Goal: Information Seeking & Learning: Check status

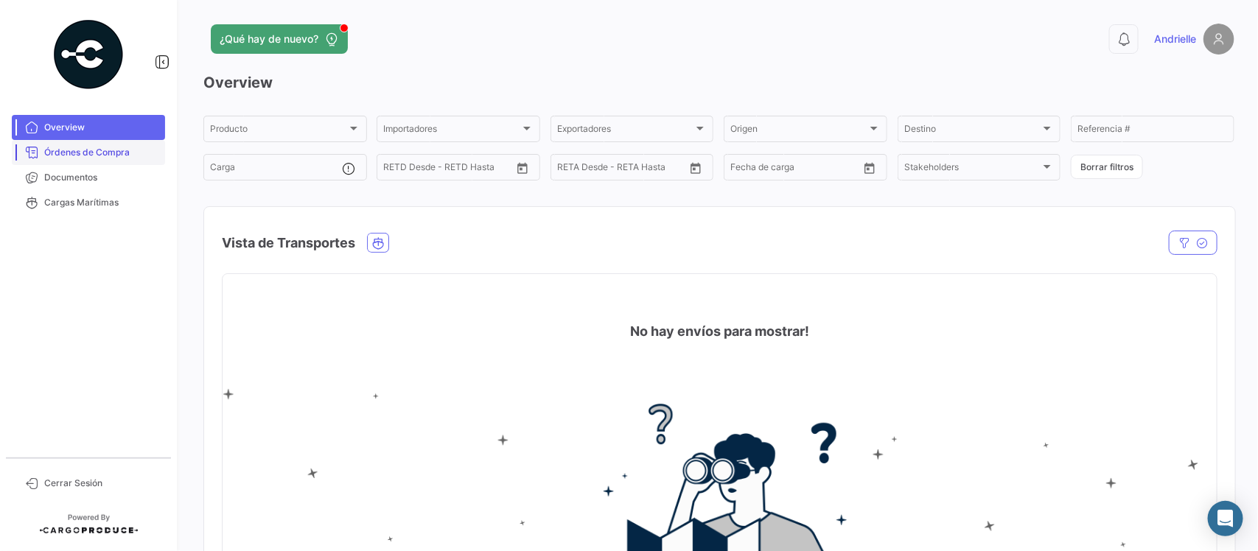
click at [102, 155] on span "Órdenes de Compra" at bounding box center [101, 152] width 115 height 13
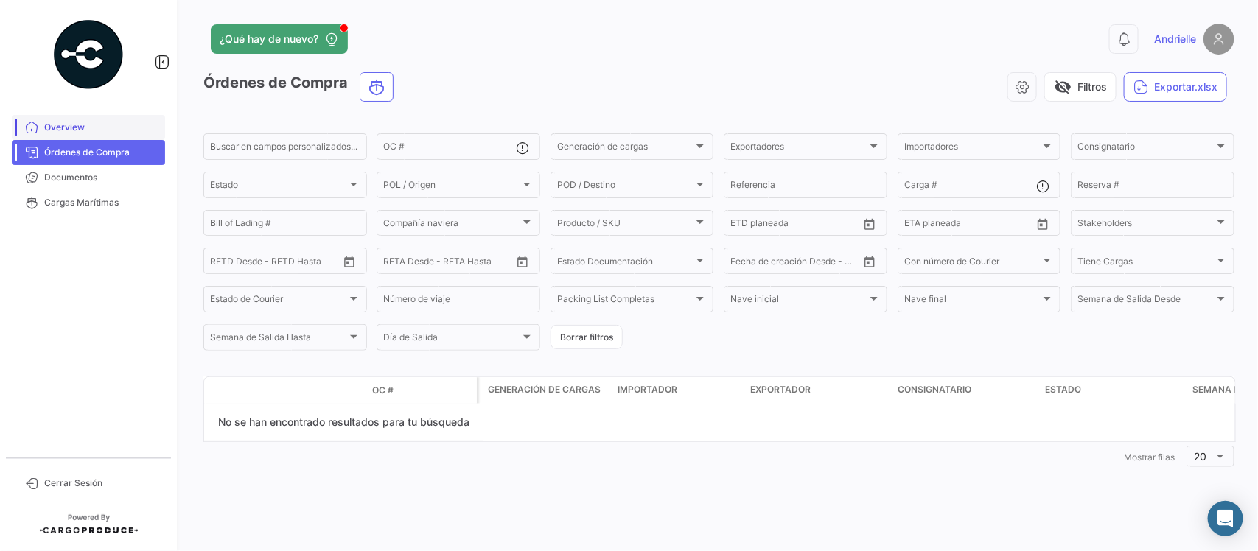
click at [97, 131] on span "Overview" at bounding box center [101, 127] width 115 height 13
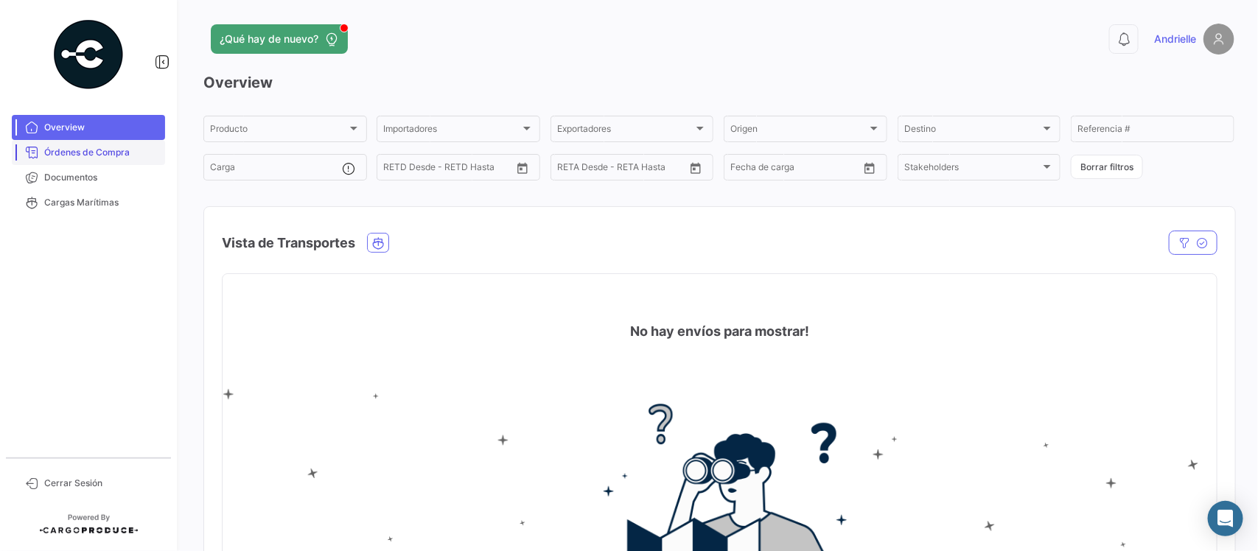
click at [118, 153] on span "Órdenes de Compra" at bounding box center [101, 152] width 115 height 13
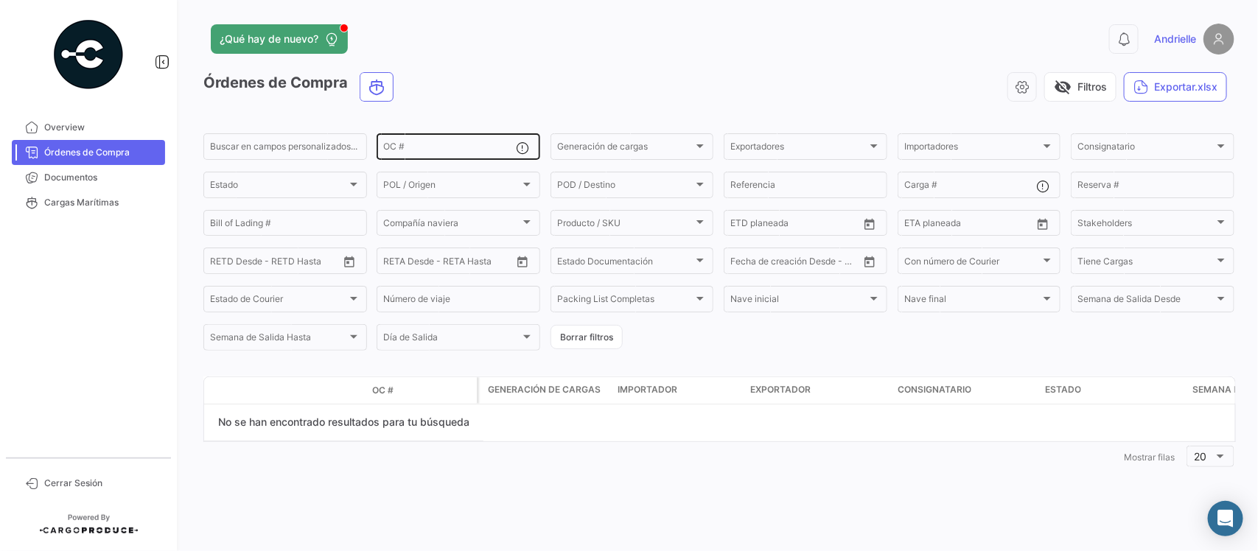
click at [417, 152] on input "OC #" at bounding box center [449, 149] width 133 height 10
click at [87, 178] on span "Documentos" at bounding box center [101, 177] width 115 height 13
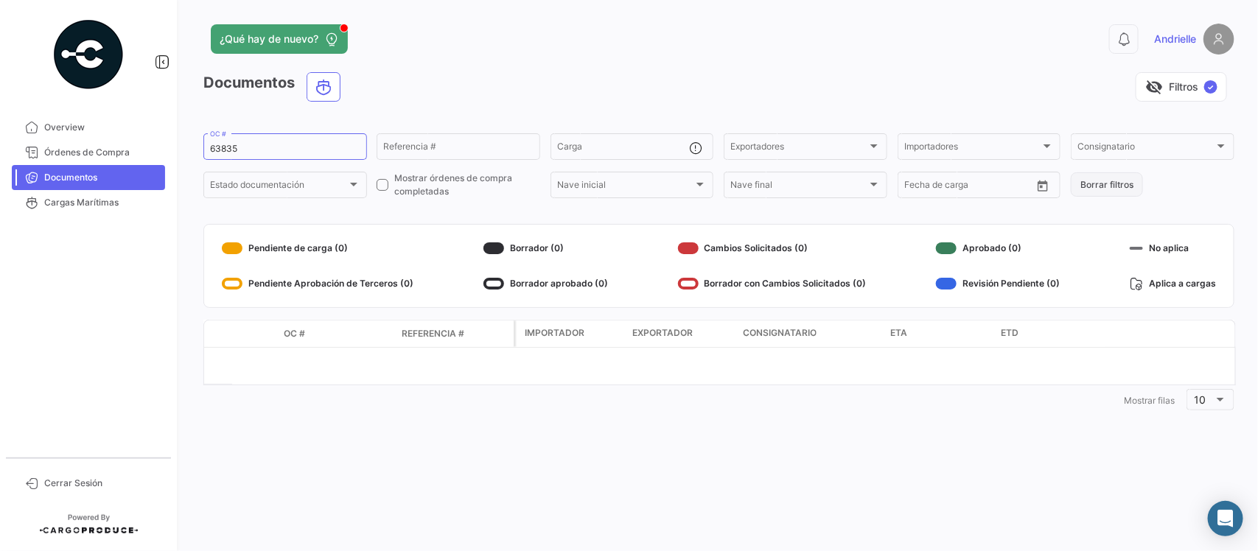
drag, startPoint x: 1124, startPoint y: 189, endPoint x: 1099, endPoint y: 188, distance: 25.8
click at [1124, 188] on button "Borrar filtros" at bounding box center [1107, 184] width 72 height 24
click at [93, 153] on span "Órdenes de Compra" at bounding box center [101, 152] width 115 height 13
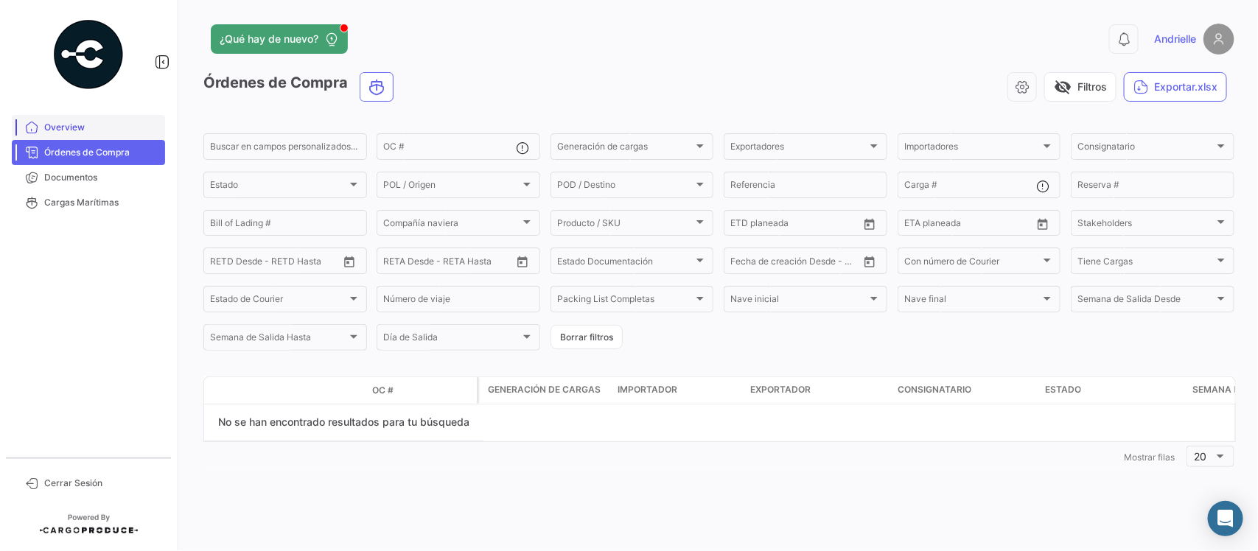
click at [83, 127] on span "Overview" at bounding box center [101, 127] width 115 height 13
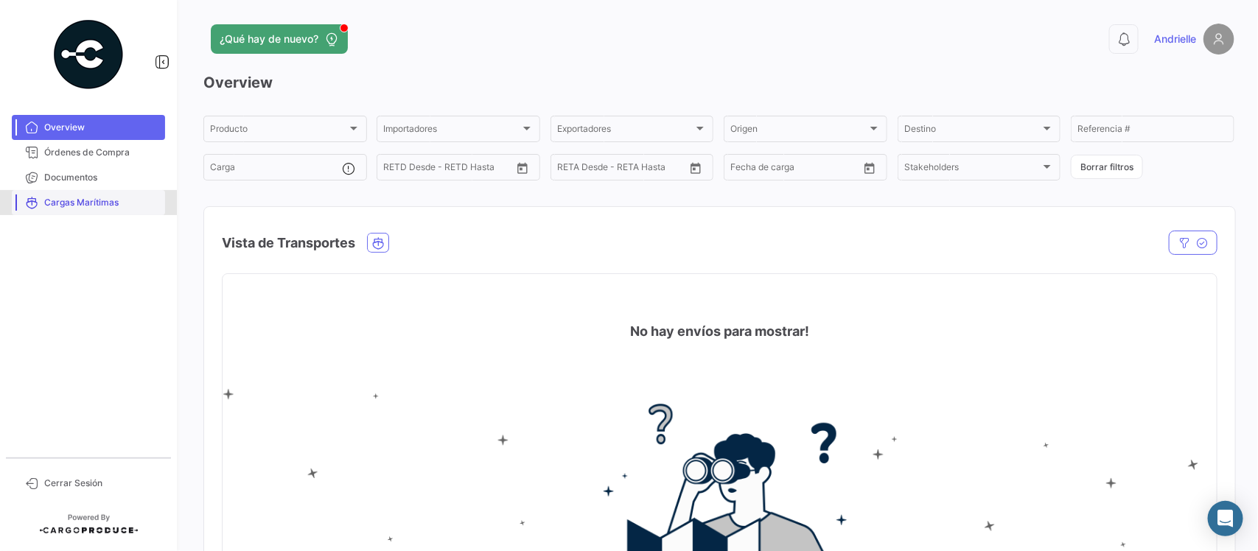
click at [111, 203] on span "Cargas Marítimas" at bounding box center [101, 202] width 115 height 13
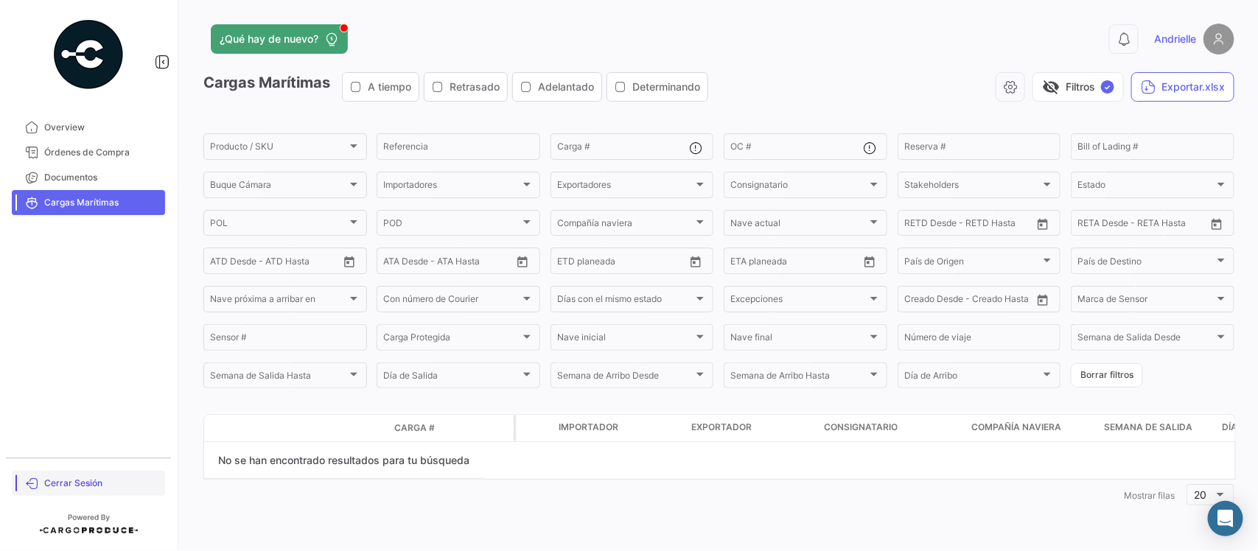
click at [97, 479] on span "Cerrar Sesión" at bounding box center [101, 483] width 115 height 13
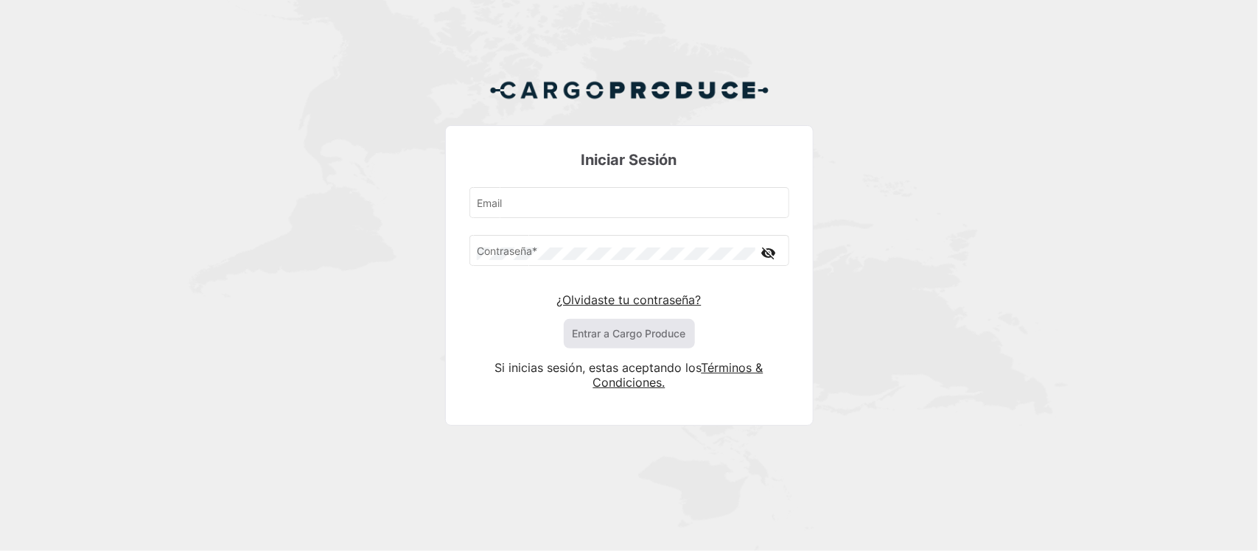
type input "[PERSON_NAME][EMAIL_ADDRESS][DOMAIN_NAME]"
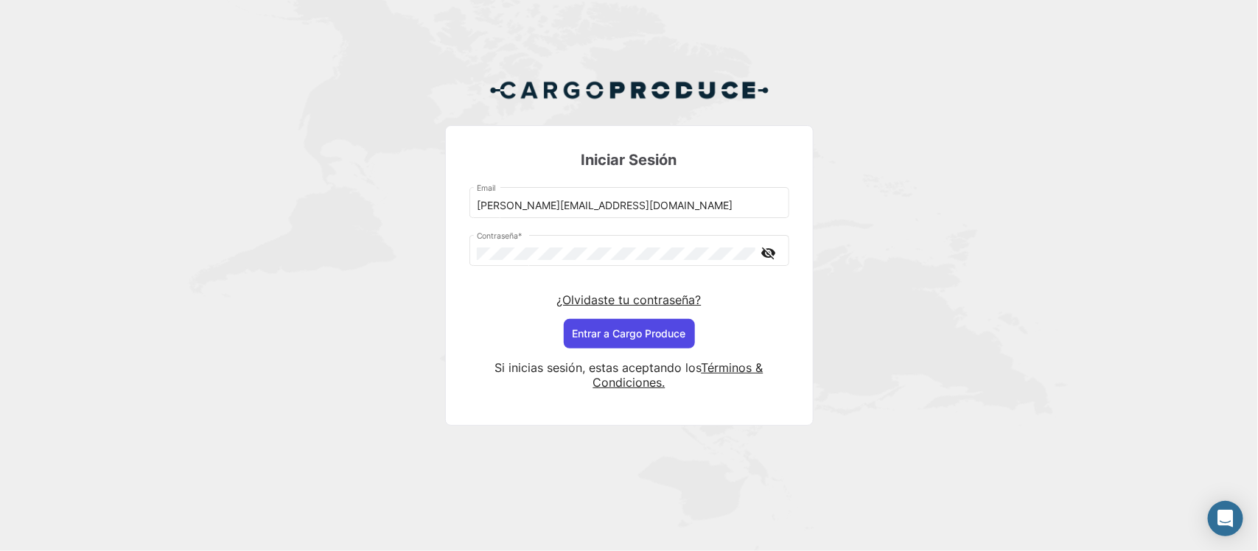
click at [582, 325] on button "Entrar a Cargo Produce" at bounding box center [629, 333] width 131 height 29
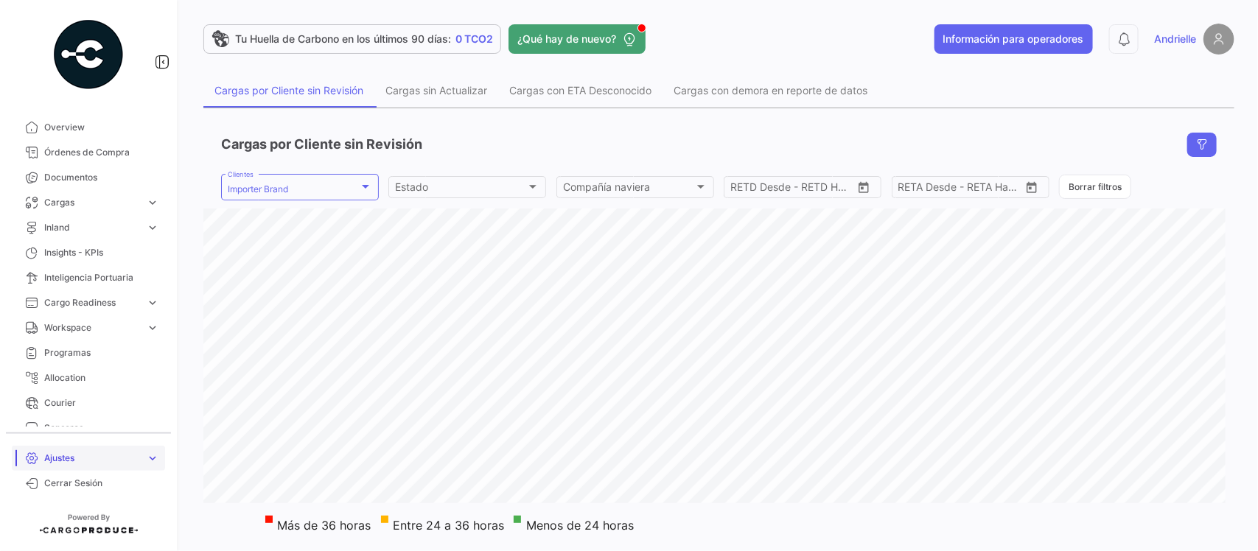
click at [116, 453] on span "Ajustes" at bounding box center [92, 458] width 96 height 13
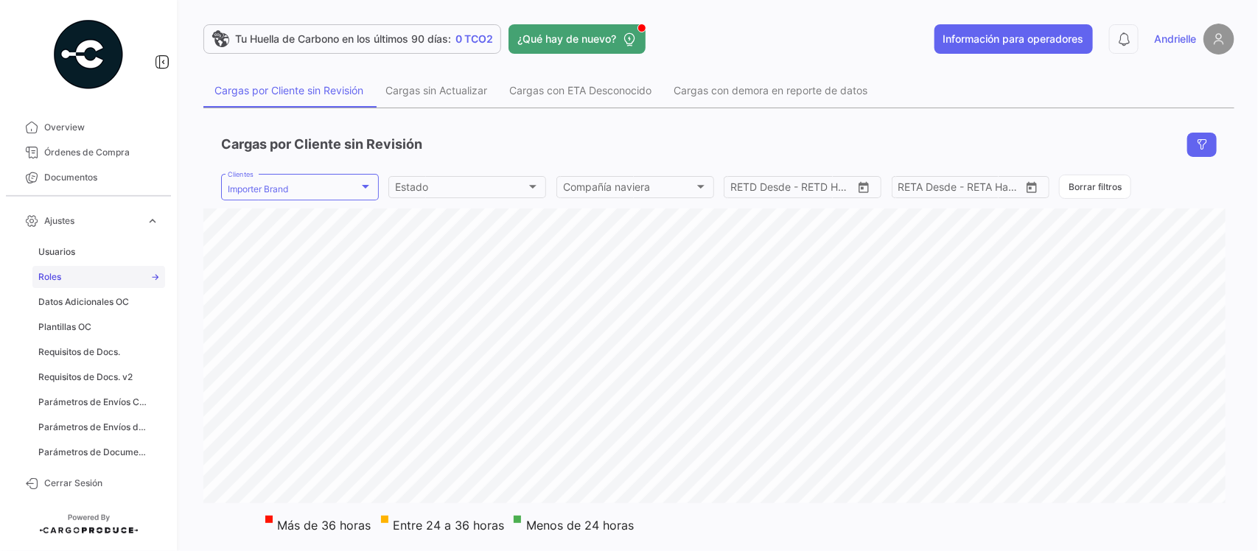
click at [74, 284] on link "Roles" at bounding box center [98, 277] width 133 height 22
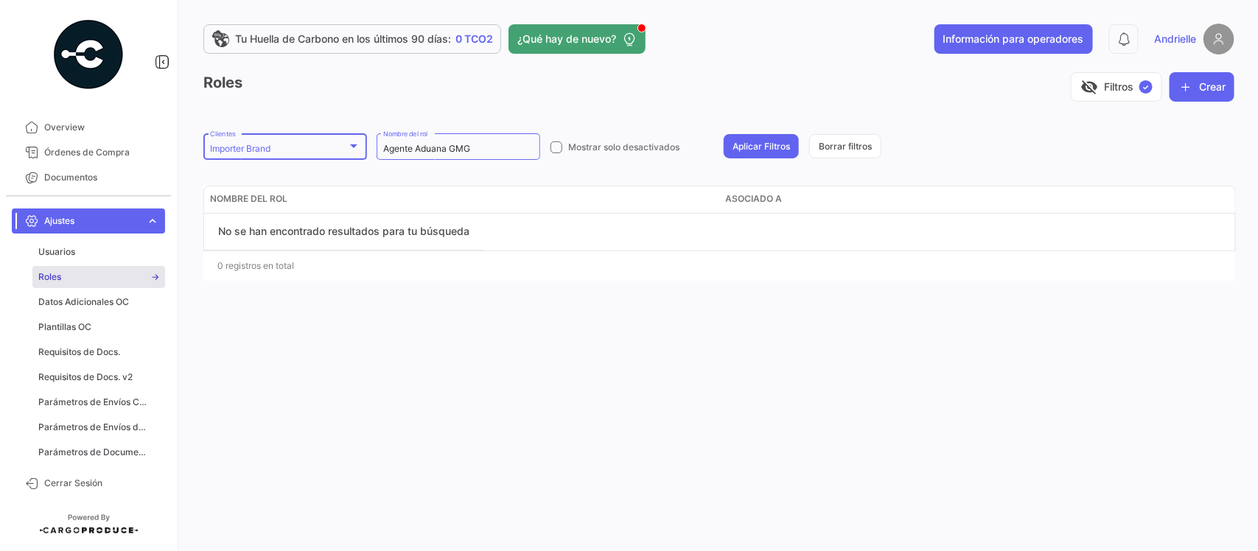
click at [304, 141] on div "Importer Brand Clientes" at bounding box center [285, 145] width 150 height 29
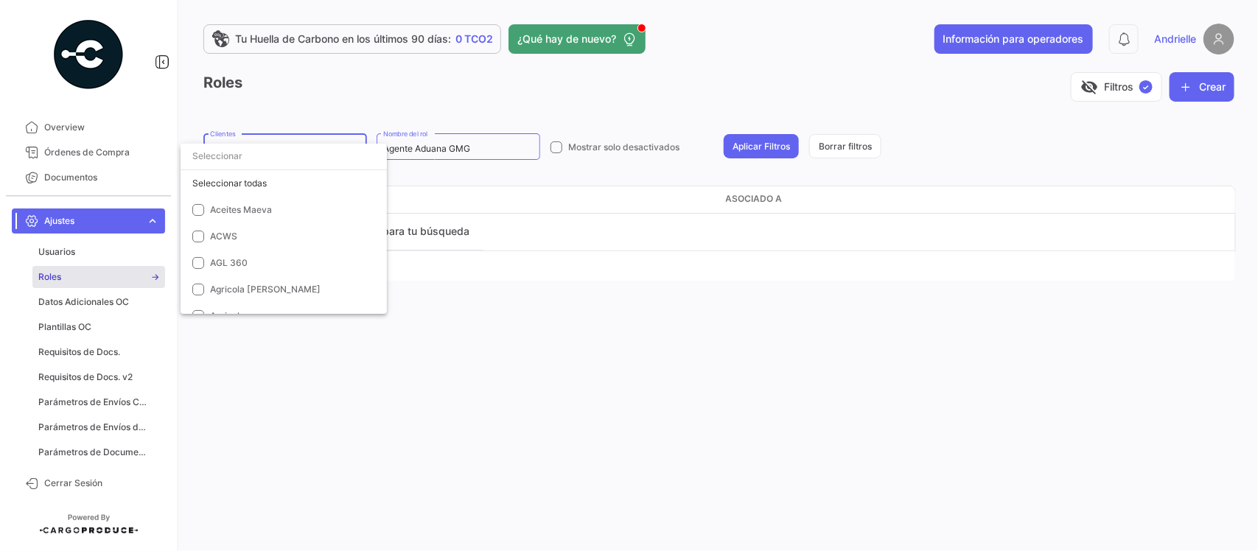
scroll to position [3361, 0]
click at [262, 184] on span "Importer Brand" at bounding box center [242, 186] width 64 height 11
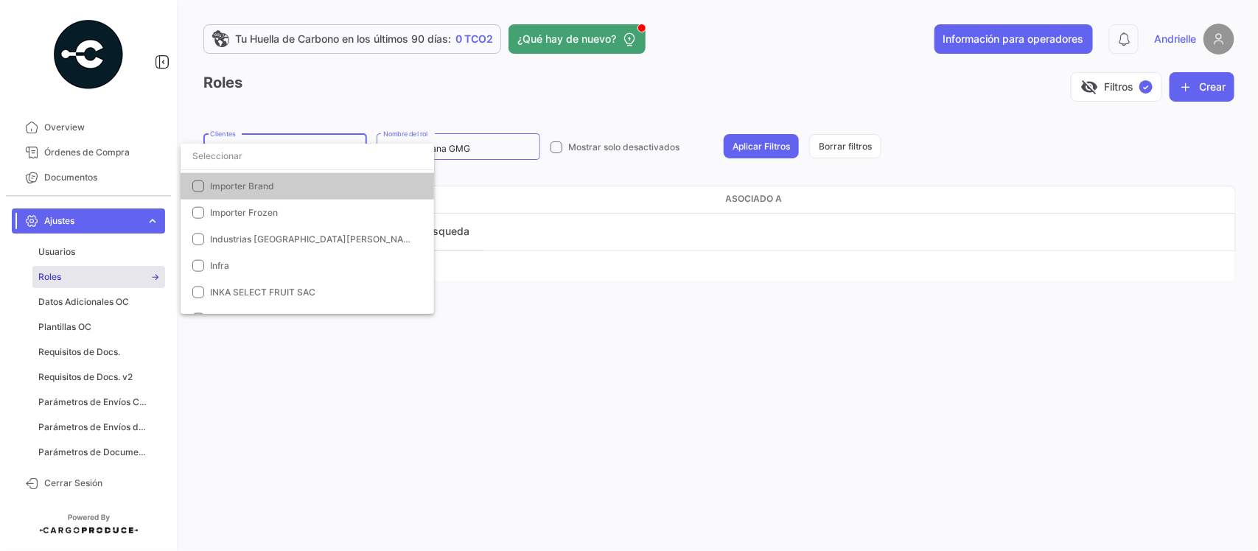
click at [492, 141] on div at bounding box center [629, 275] width 1258 height 551
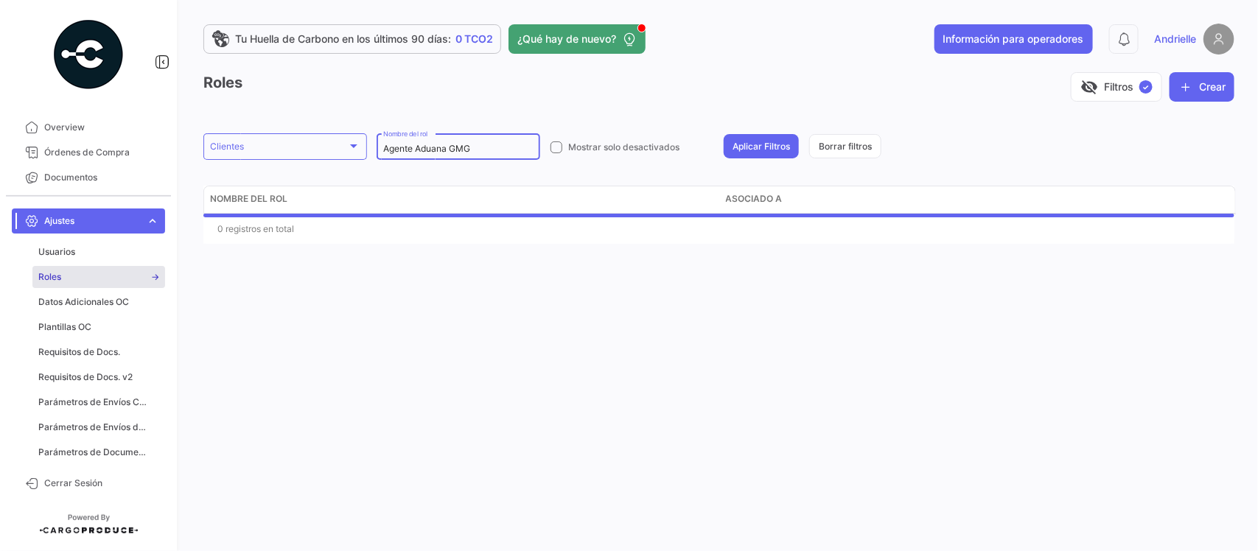
drag, startPoint x: 503, startPoint y: 153, endPoint x: 289, endPoint y: 166, distance: 214.0
click at [289, 164] on div "Roles visibility_off Filtros ✓ Crear Clientes Clientes Agente Aduana GMG Nombre…" at bounding box center [718, 158] width 1031 height 172
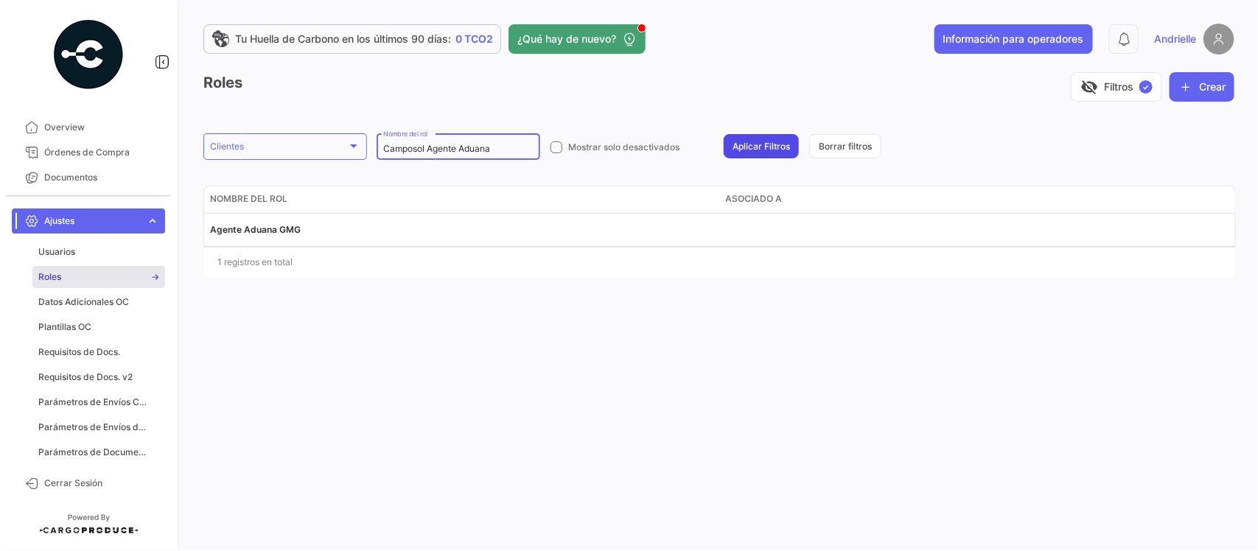
type input "Camposol Agente Aduana"
drag, startPoint x: 774, startPoint y: 137, endPoint x: 771, endPoint y: 153, distance: 16.4
click at [772, 137] on button "Aplicar Filtros" at bounding box center [761, 146] width 75 height 24
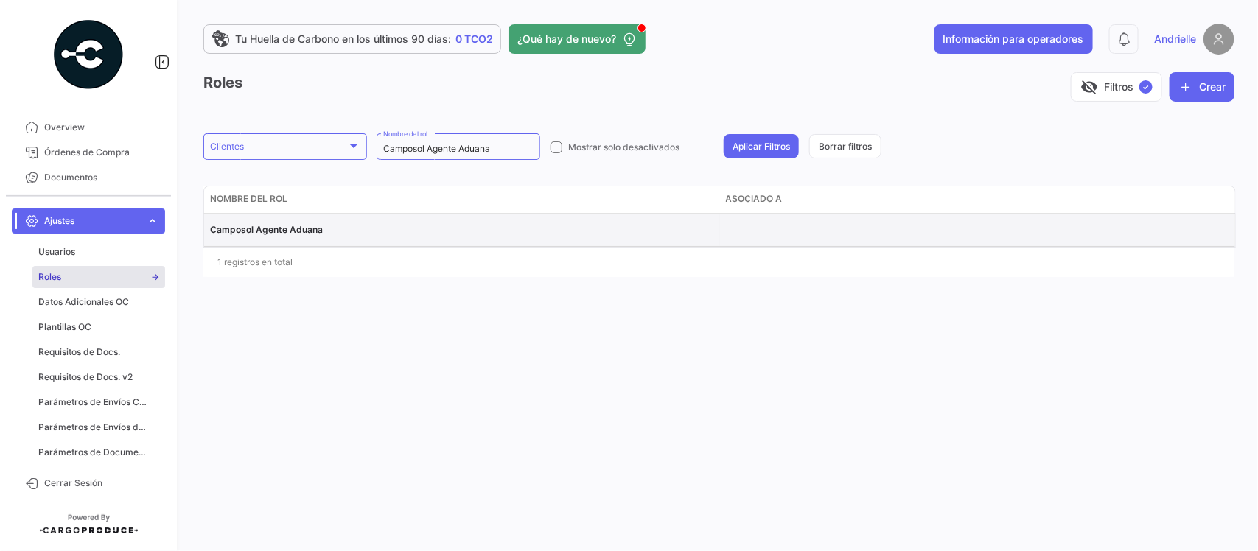
click at [274, 221] on datatable-body-cell "Camposol Agente Aduana" at bounding box center [462, 230] width 516 height 32
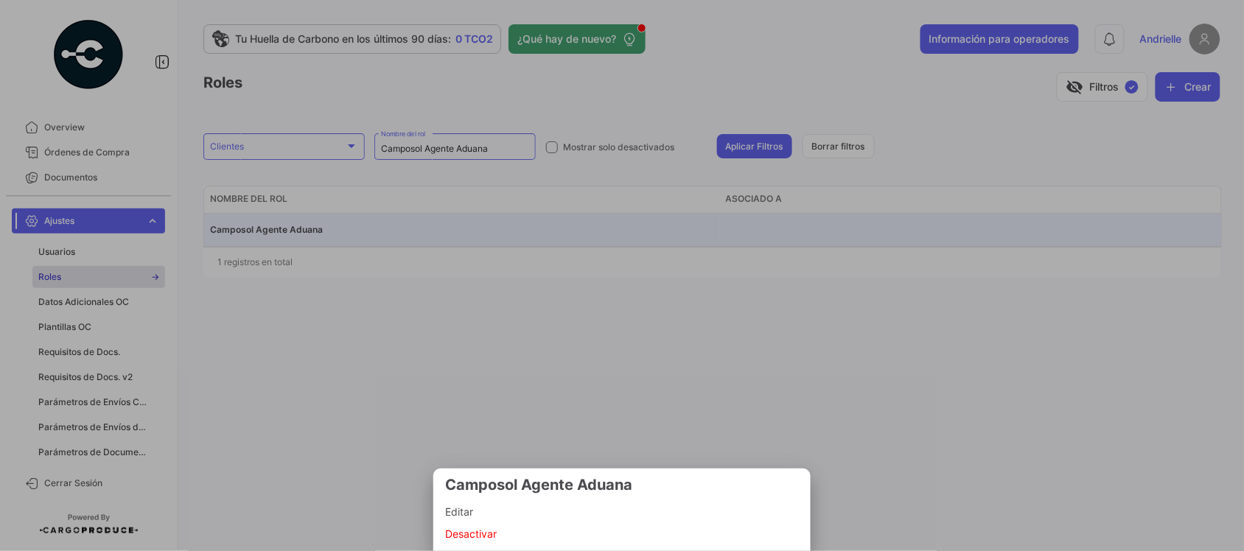
click at [483, 511] on span "Editar" at bounding box center [622, 512] width 354 height 18
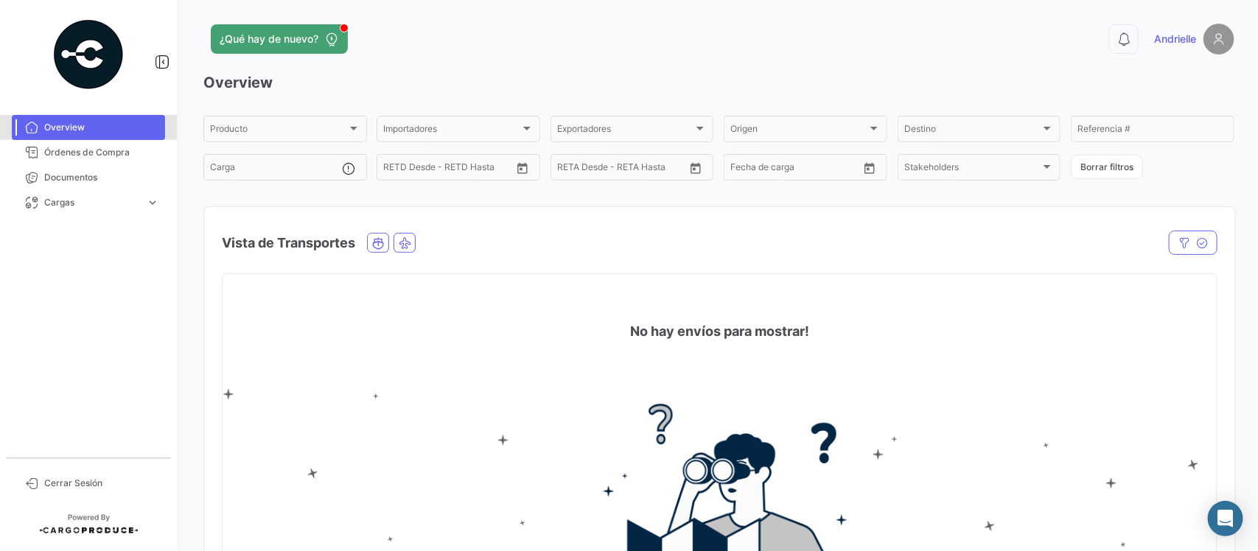
click at [74, 127] on span "Overview" at bounding box center [101, 127] width 115 height 13
click at [102, 153] on span "Órdenes de Compra" at bounding box center [101, 152] width 115 height 13
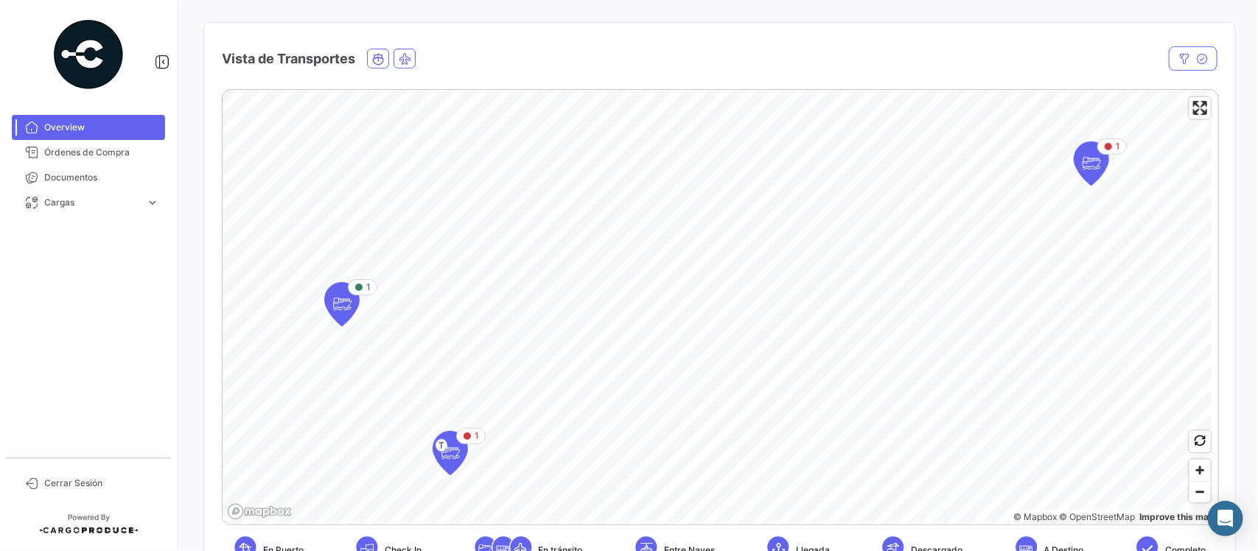
scroll to position [368, 0]
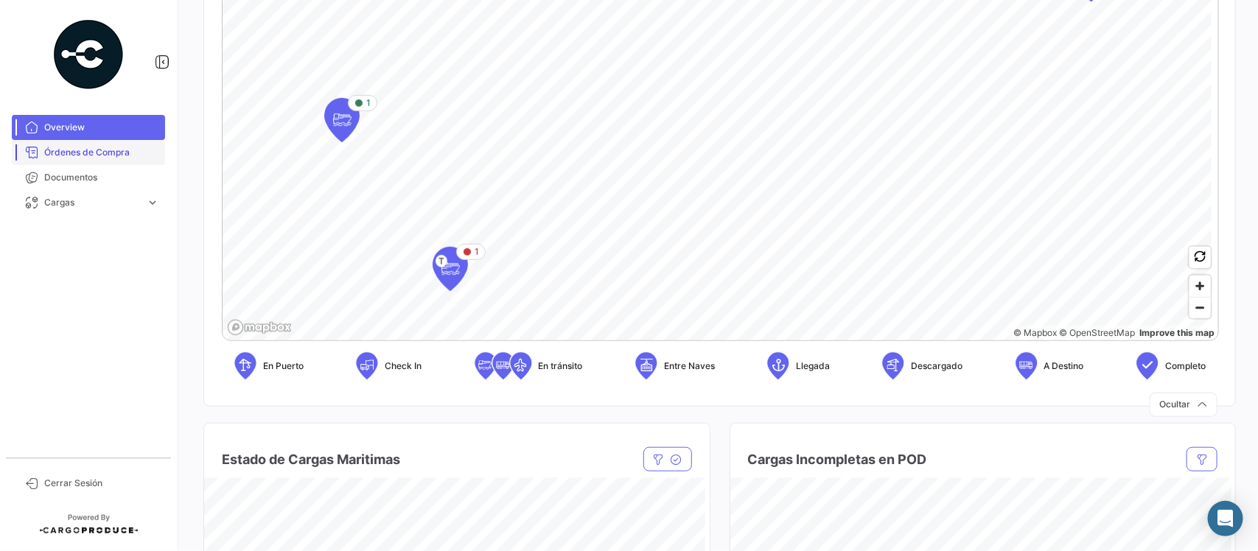
click at [111, 153] on span "Órdenes de Compra" at bounding box center [101, 152] width 115 height 13
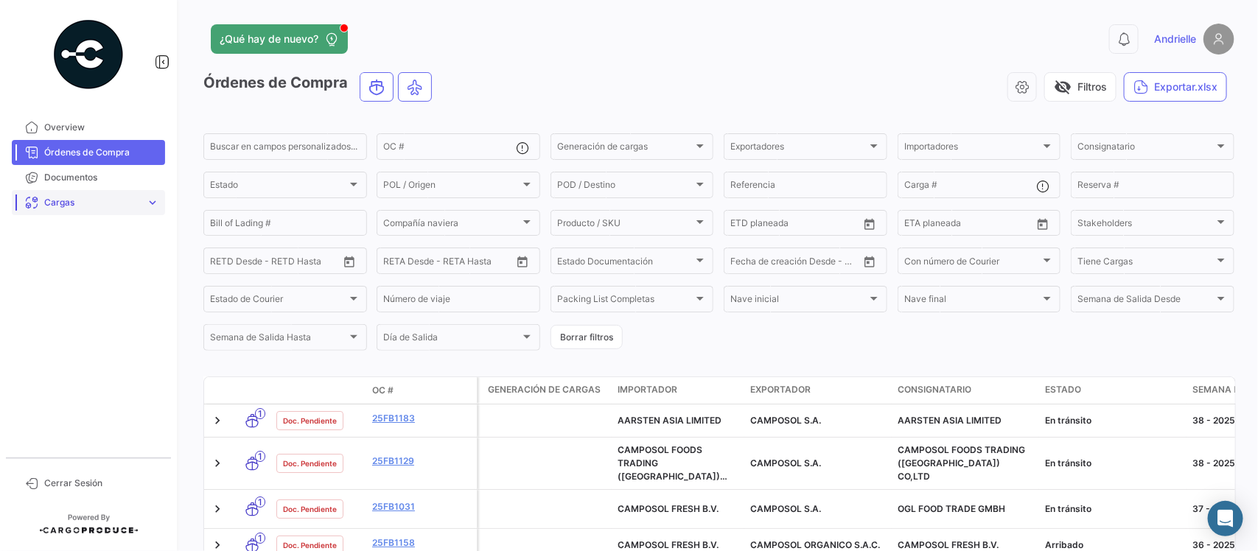
click at [98, 199] on span "Cargas" at bounding box center [92, 202] width 96 height 13
click at [97, 232] on span "Cargas Aéreas" at bounding box center [69, 233] width 62 height 13
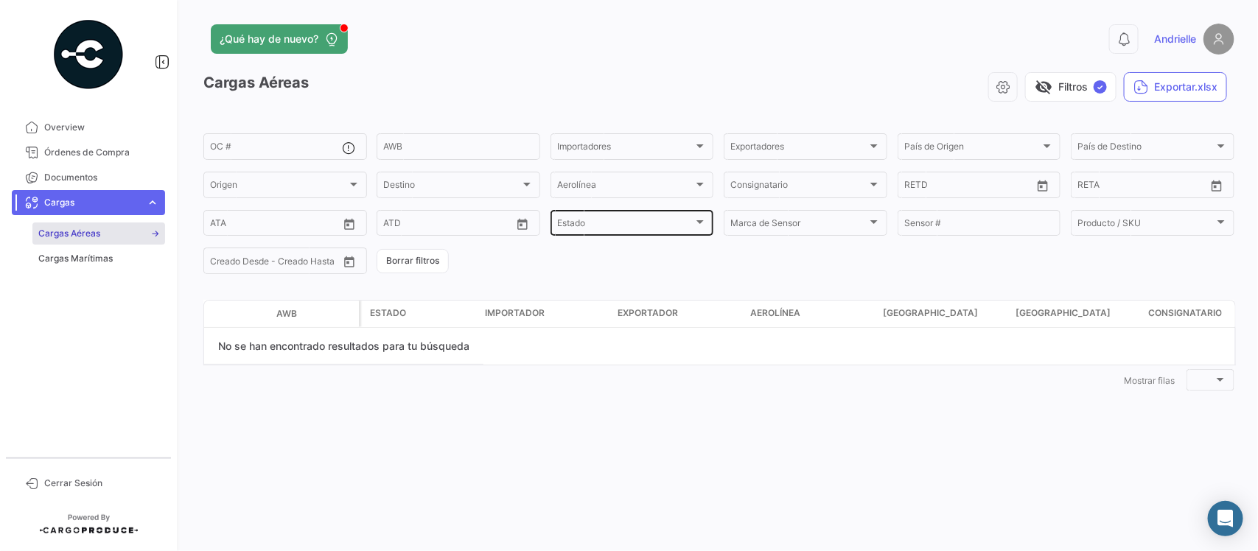
click at [605, 228] on div "Estado" at bounding box center [625, 225] width 137 height 10
click at [578, 78] on div at bounding box center [629, 275] width 1258 height 551
click at [92, 133] on span "Overview" at bounding box center [101, 127] width 115 height 13
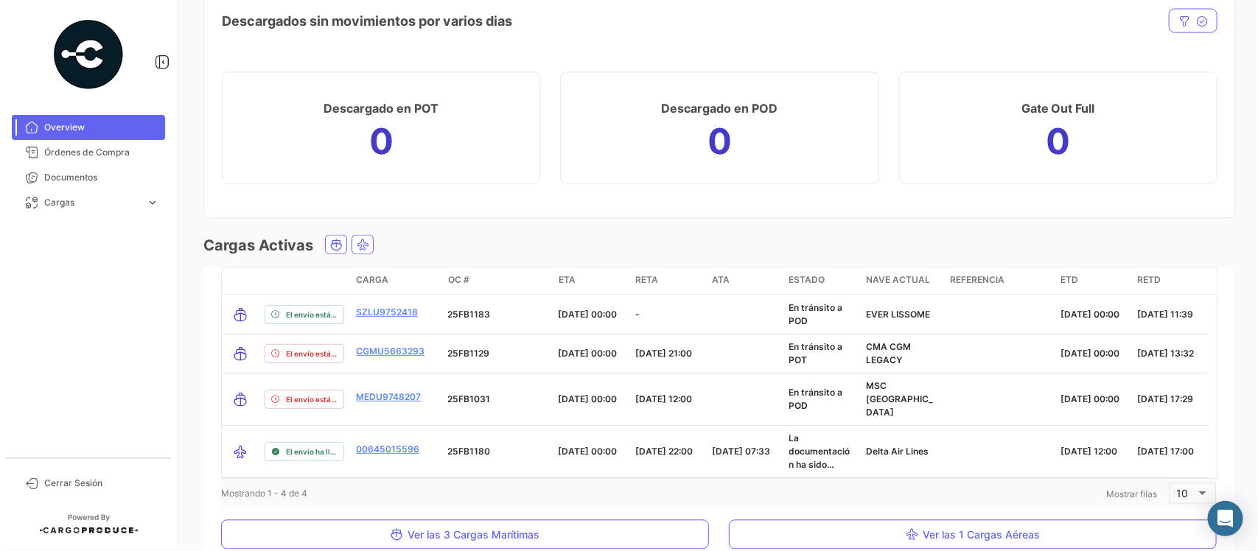
scroll to position [1244, 0]
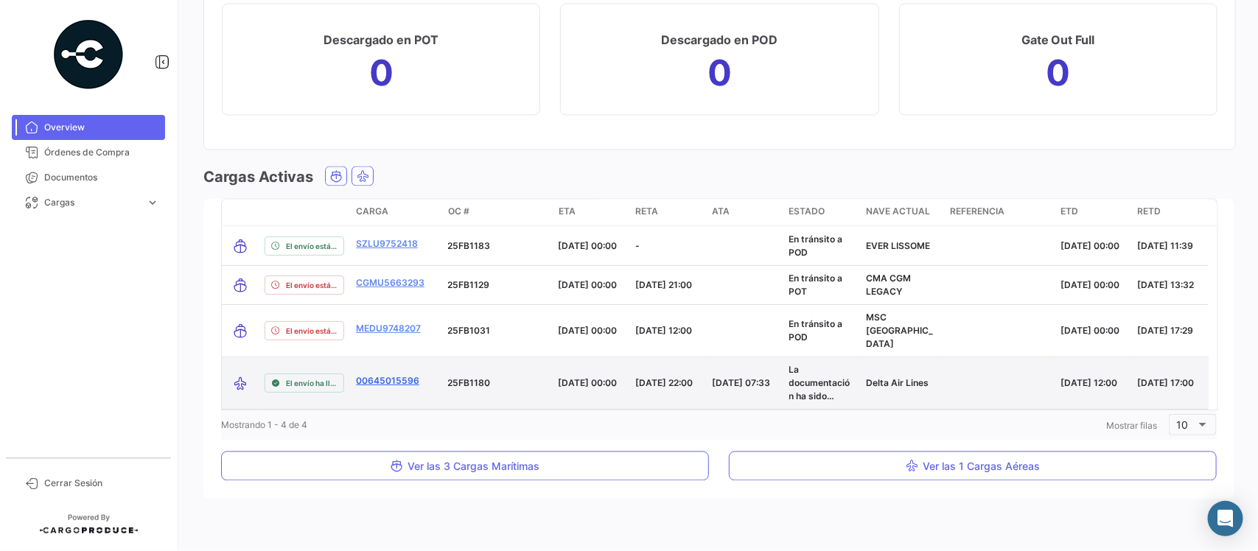
click at [404, 374] on link "00645015596" at bounding box center [387, 380] width 63 height 13
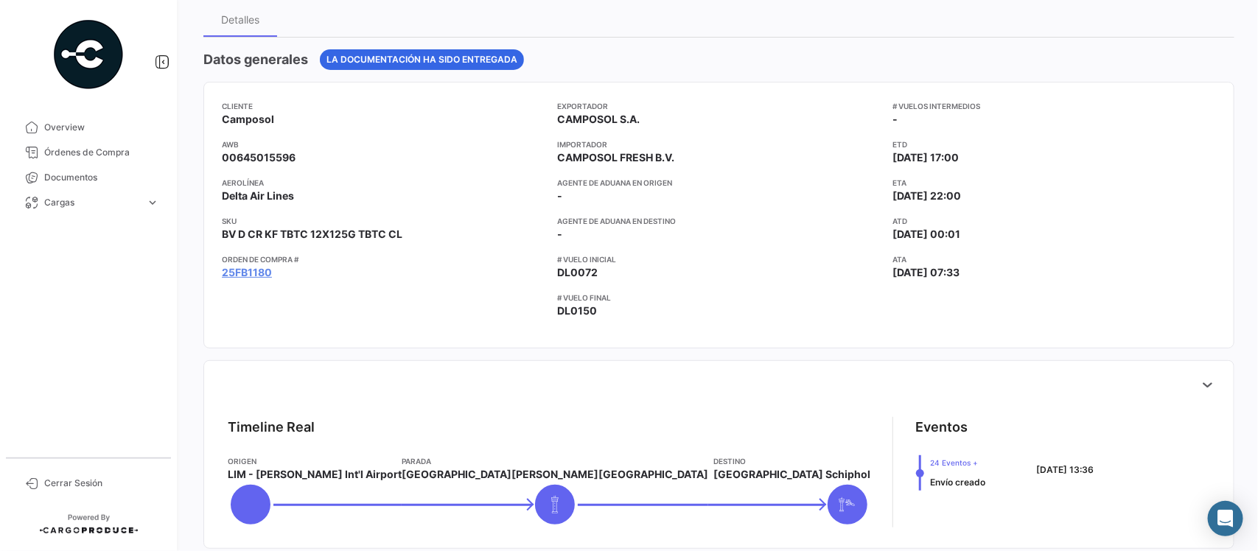
scroll to position [92, 0]
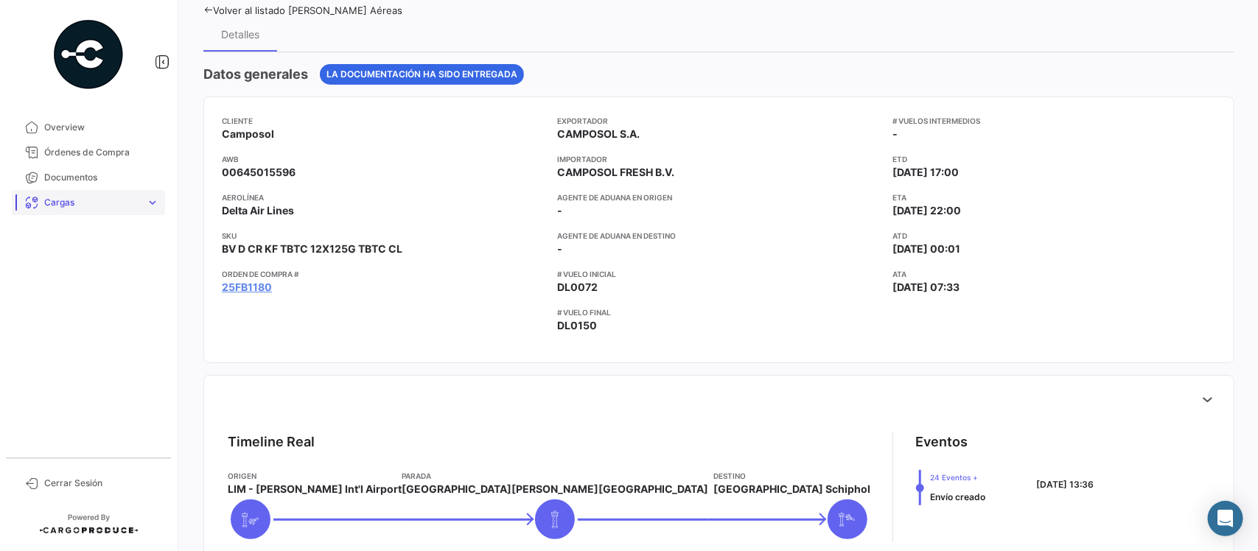
click at [97, 207] on span "Cargas" at bounding box center [92, 202] width 96 height 13
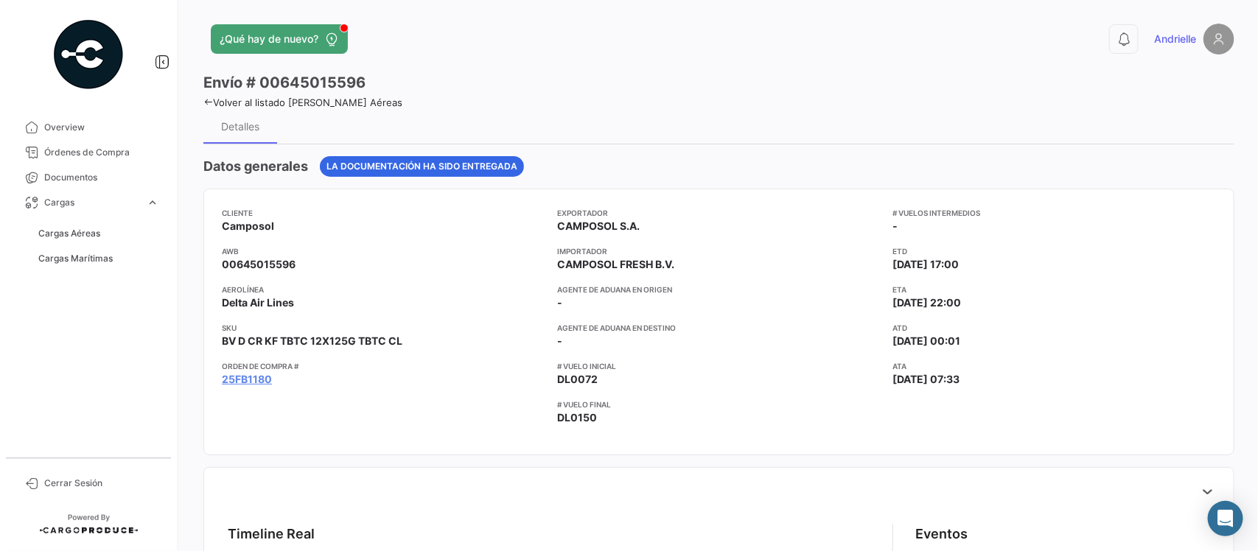
click at [253, 385] on mat-tooltip-component "BV D CR KF TBTC 12X125G TBTC CL" at bounding box center [312, 370] width 211 height 42
click at [252, 382] on mat-tooltip-component "BV D CR KF TBTC 12X125G TBTC CL" at bounding box center [312, 370] width 211 height 42
click at [253, 376] on div "BV D CR KF TBTC 12X125G TBTC CL" at bounding box center [312, 370] width 190 height 21
click at [234, 372] on link "25FB1180" at bounding box center [247, 379] width 50 height 15
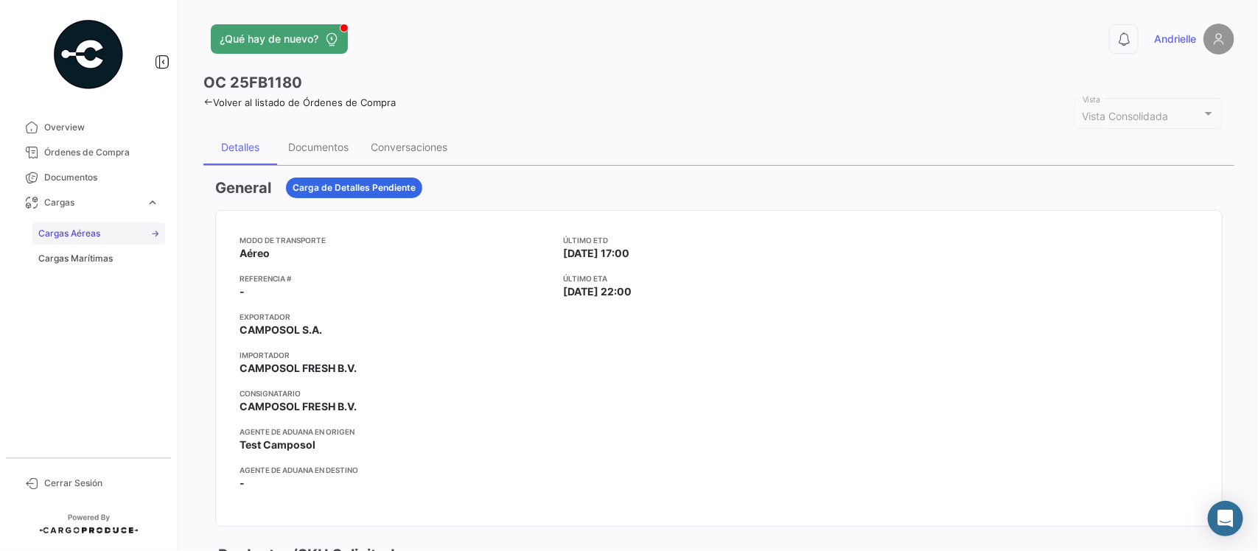
click at [89, 237] on span "Cargas Aéreas" at bounding box center [69, 233] width 62 height 13
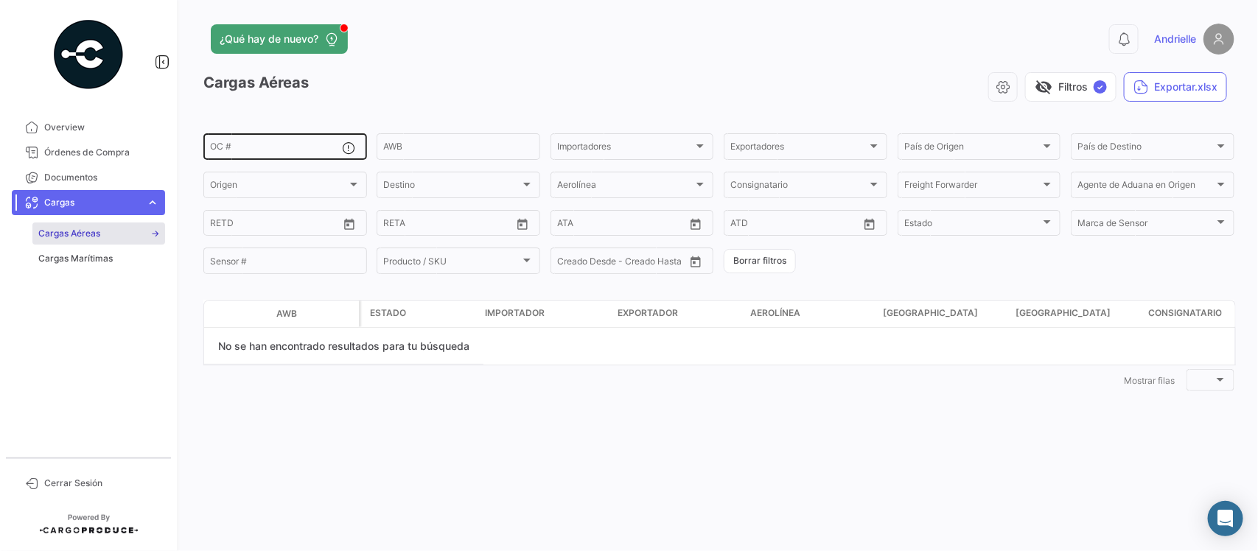
click at [237, 146] on input "OC #" at bounding box center [276, 149] width 133 height 10
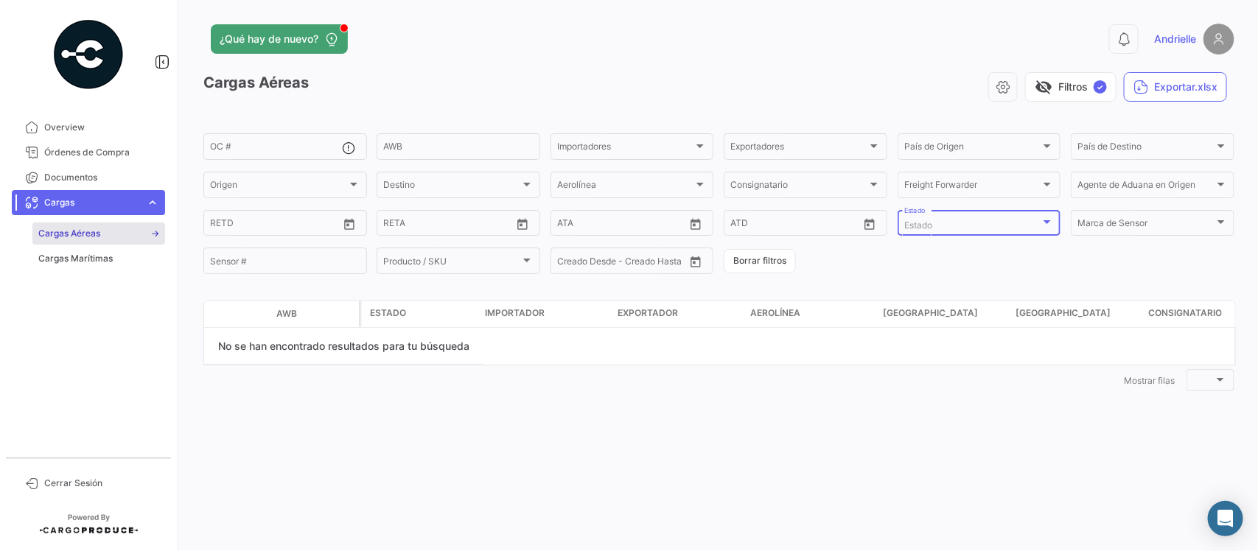
click at [944, 229] on div "Estado" at bounding box center [972, 225] width 137 height 10
click at [101, 142] on div at bounding box center [629, 275] width 1258 height 551
click at [108, 147] on span "Órdenes de Compra" at bounding box center [101, 152] width 115 height 13
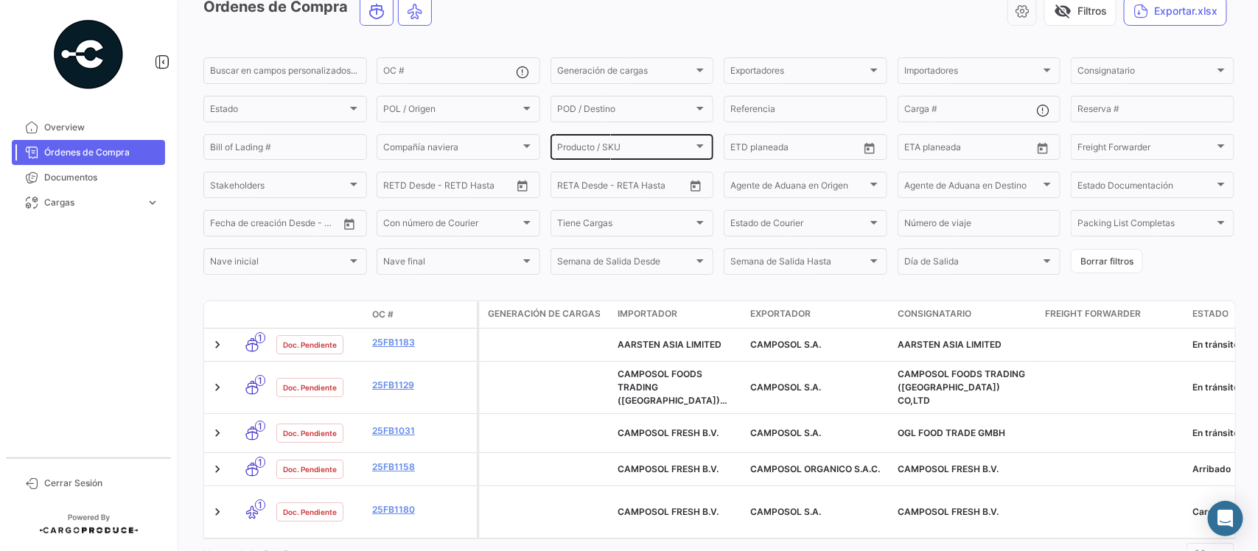
scroll to position [124, 0]
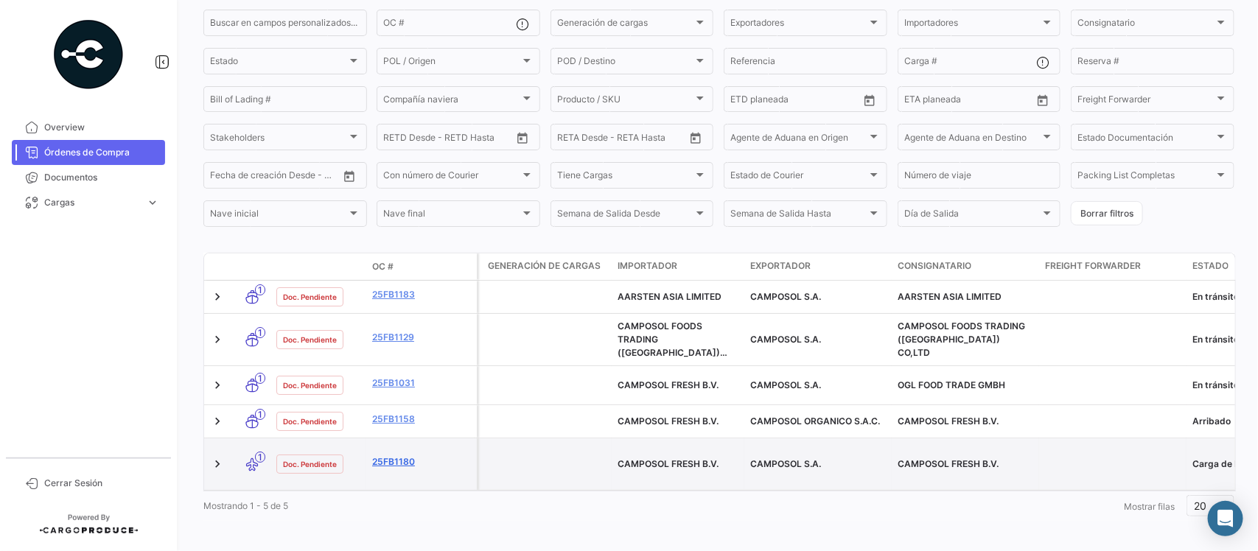
click at [387, 455] on link "25FB1180" at bounding box center [421, 461] width 99 height 13
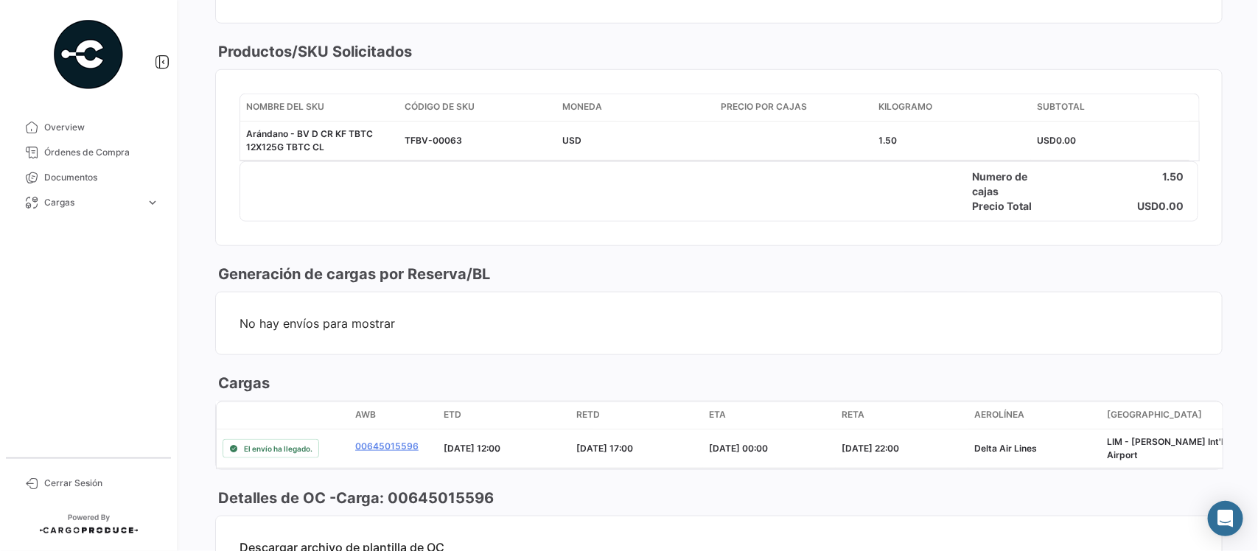
scroll to position [645, 0]
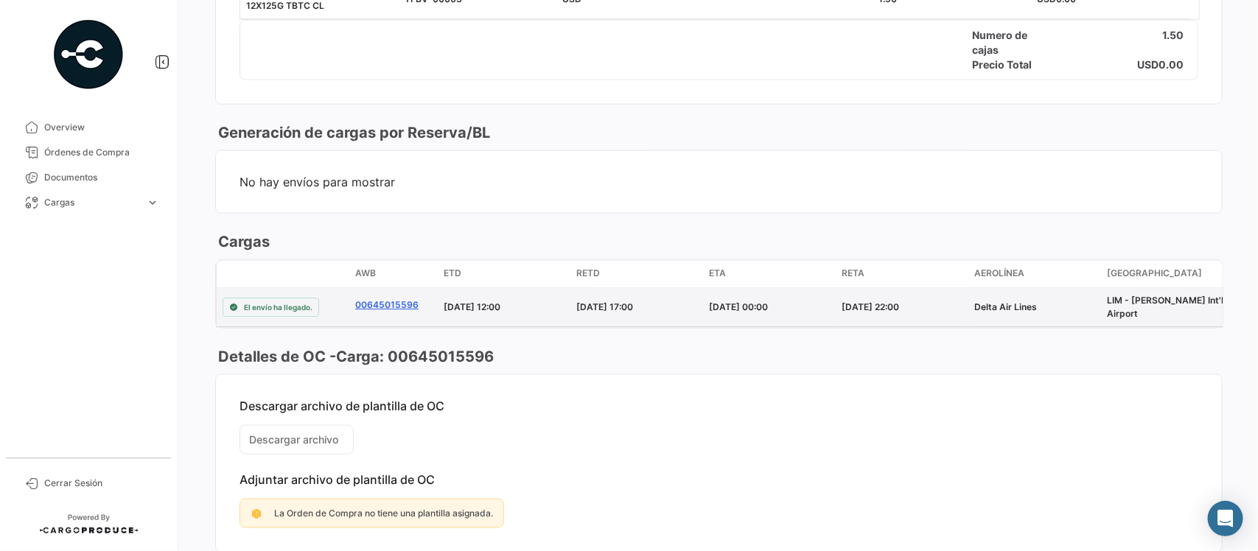
click at [385, 304] on link "00645015596" at bounding box center [386, 304] width 63 height 13
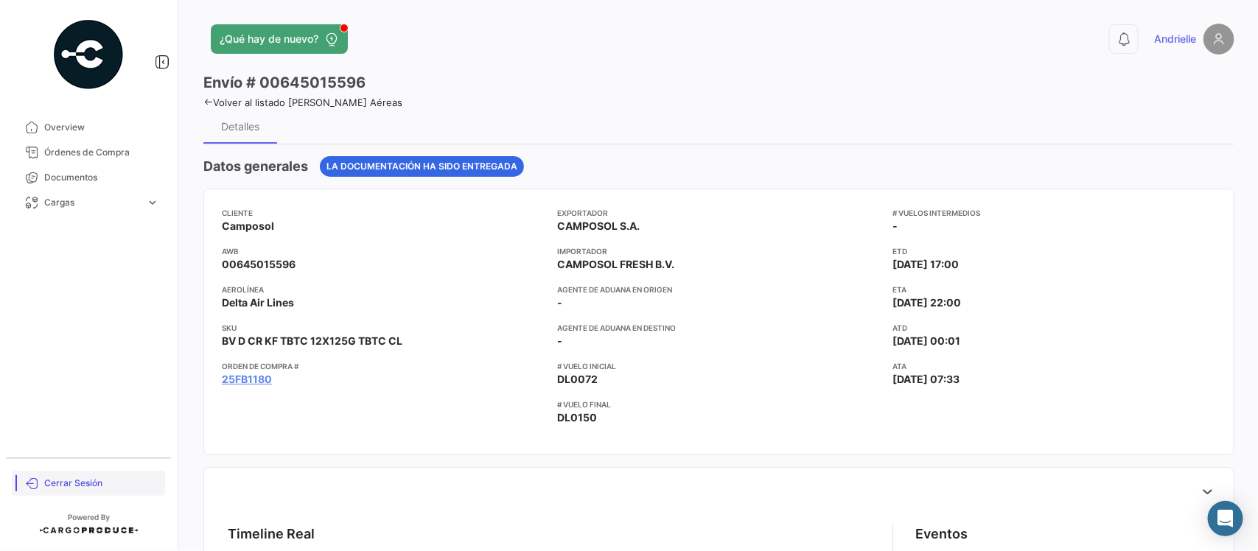
click at [74, 484] on span "Cerrar Sesión" at bounding box center [101, 483] width 115 height 13
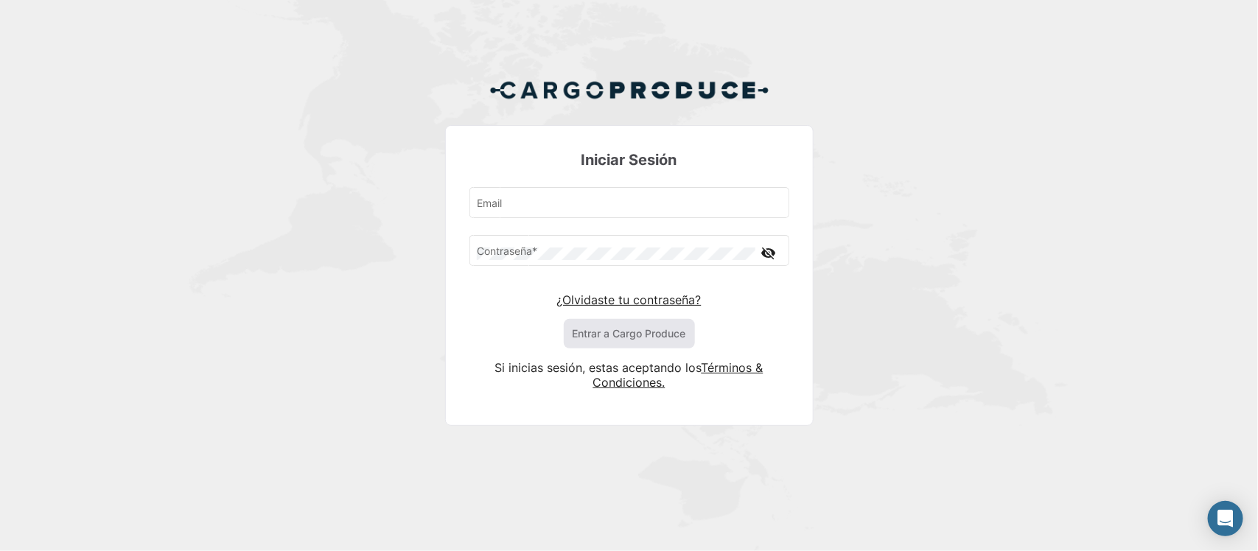
type input "[PERSON_NAME][EMAIL_ADDRESS][DOMAIN_NAME]"
click at [621, 335] on button "Entrar a Cargo Produce" at bounding box center [629, 333] width 131 height 29
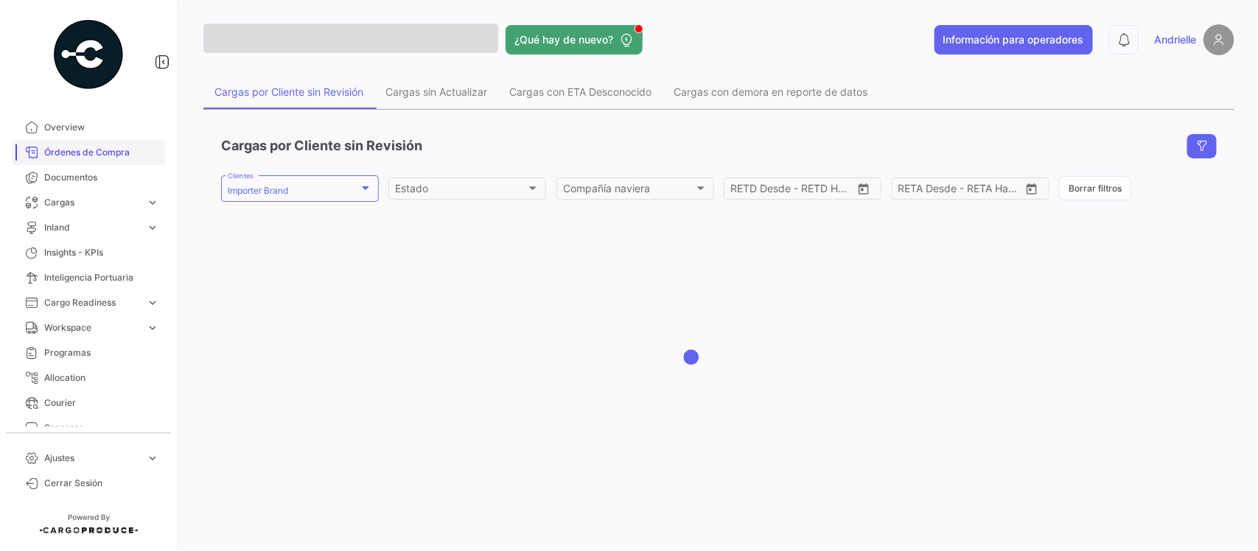
click at [118, 160] on link "Órdenes de Compra" at bounding box center [88, 152] width 153 height 25
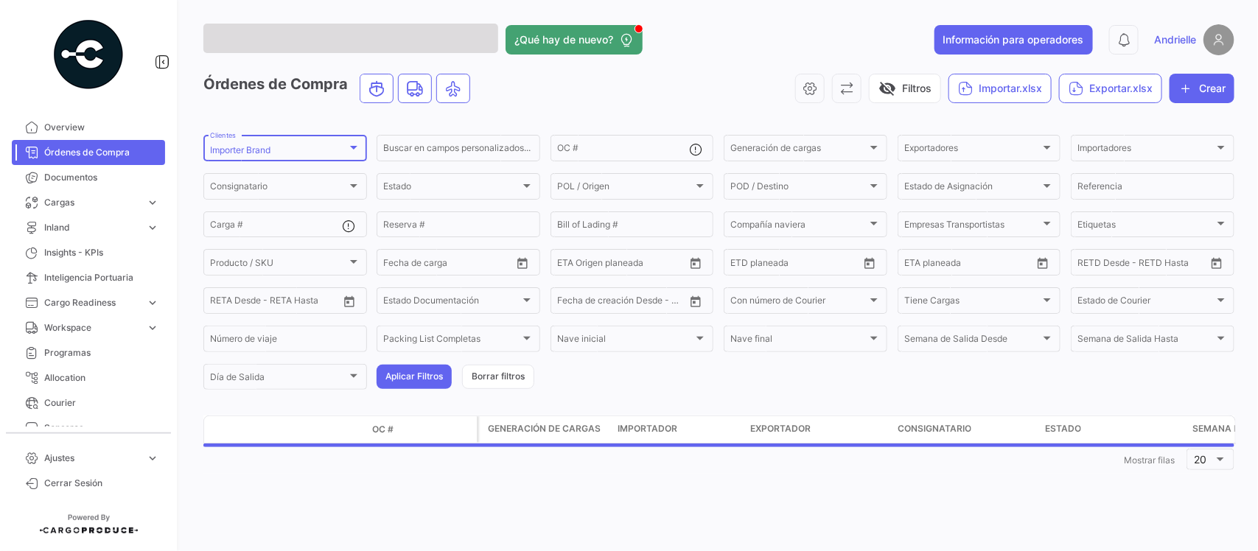
click at [234, 155] on mat-select-trigger "Importer Brand" at bounding box center [240, 149] width 60 height 11
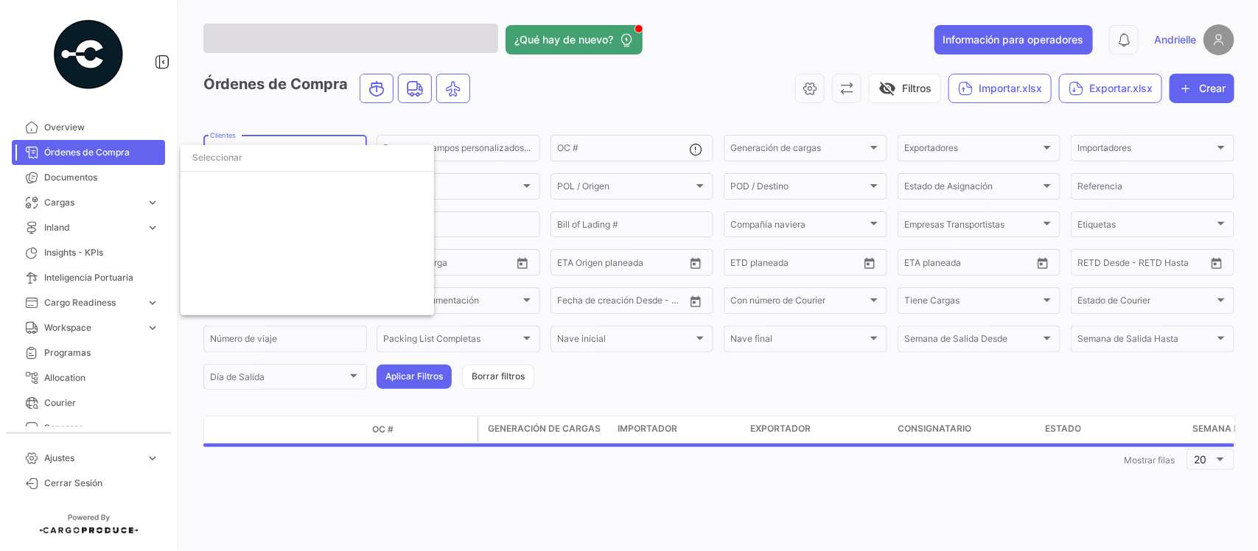
scroll to position [3391, 0]
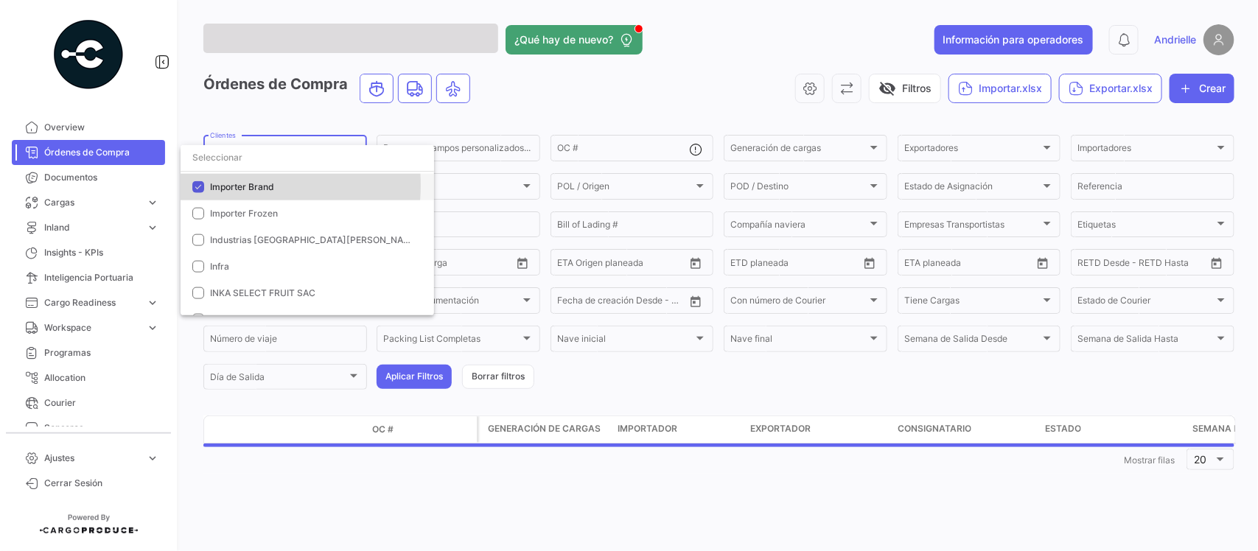
click at [232, 186] on span "Importer Brand" at bounding box center [242, 186] width 64 height 11
click at [237, 160] on input "dropdown search" at bounding box center [307, 157] width 253 height 27
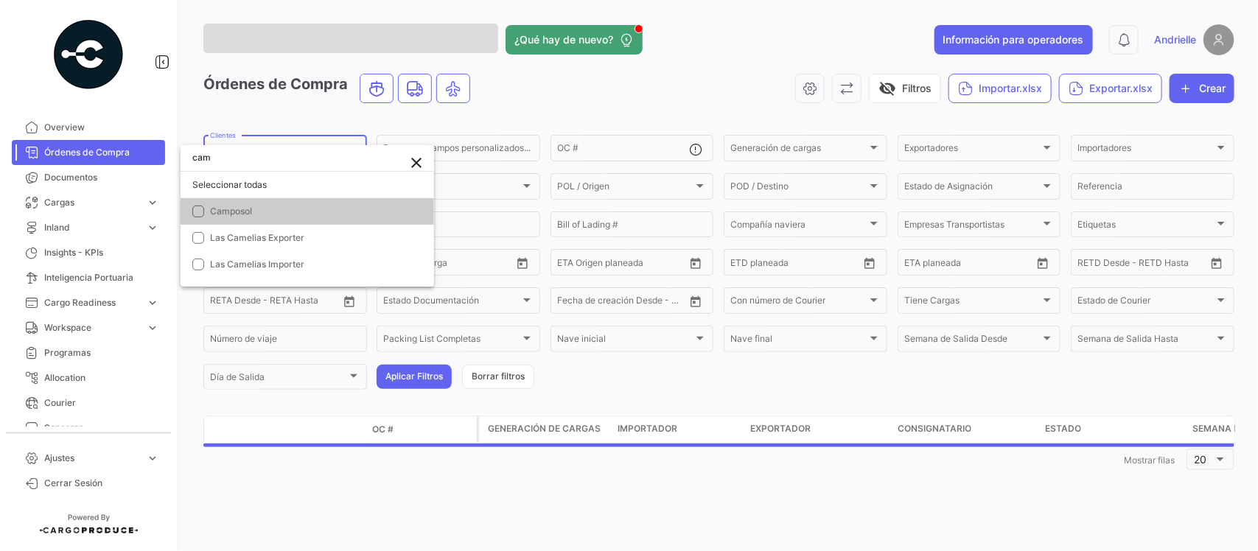
scroll to position [0, 0]
type input "campo"
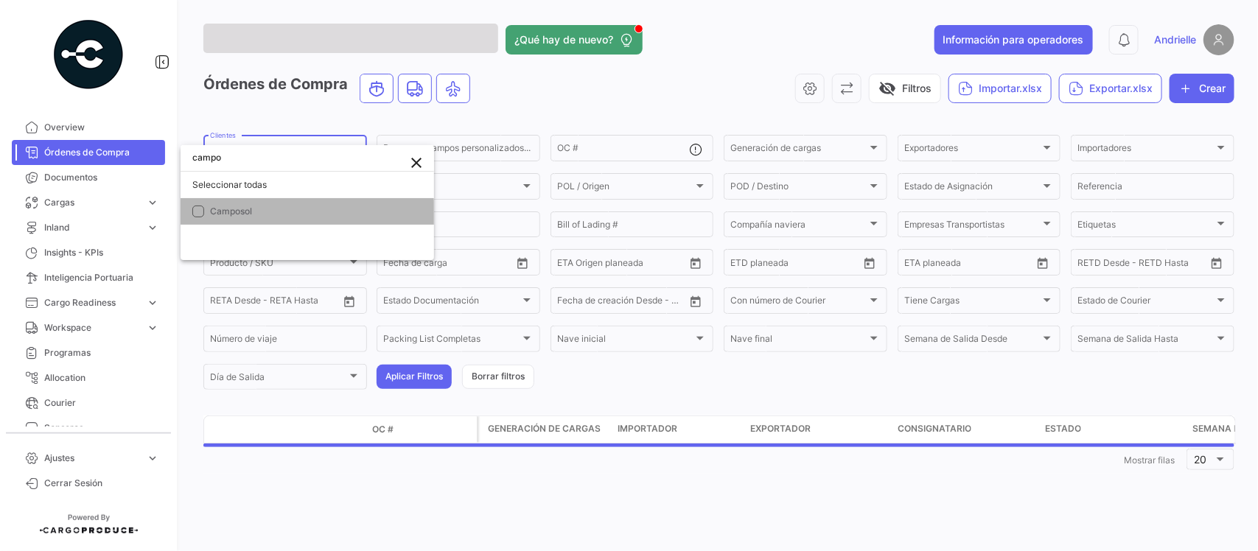
drag, startPoint x: 260, startPoint y: 217, endPoint x: 267, endPoint y: 113, distance: 104.8
click at [262, 216] on span "Camposol" at bounding box center [313, 211] width 206 height 13
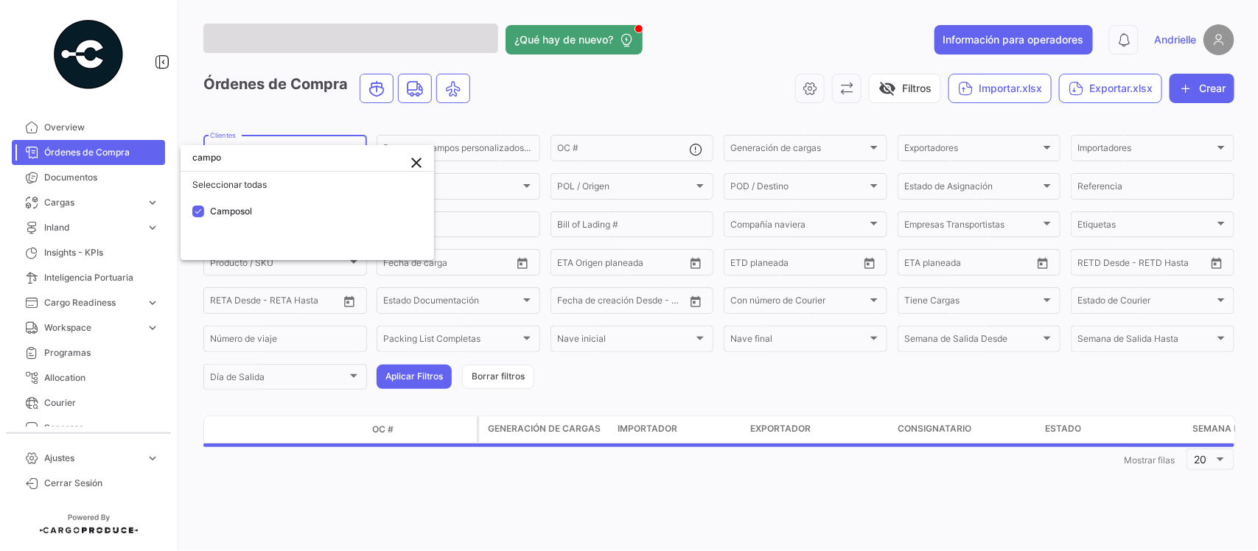
click at [273, 108] on div at bounding box center [629, 275] width 1258 height 551
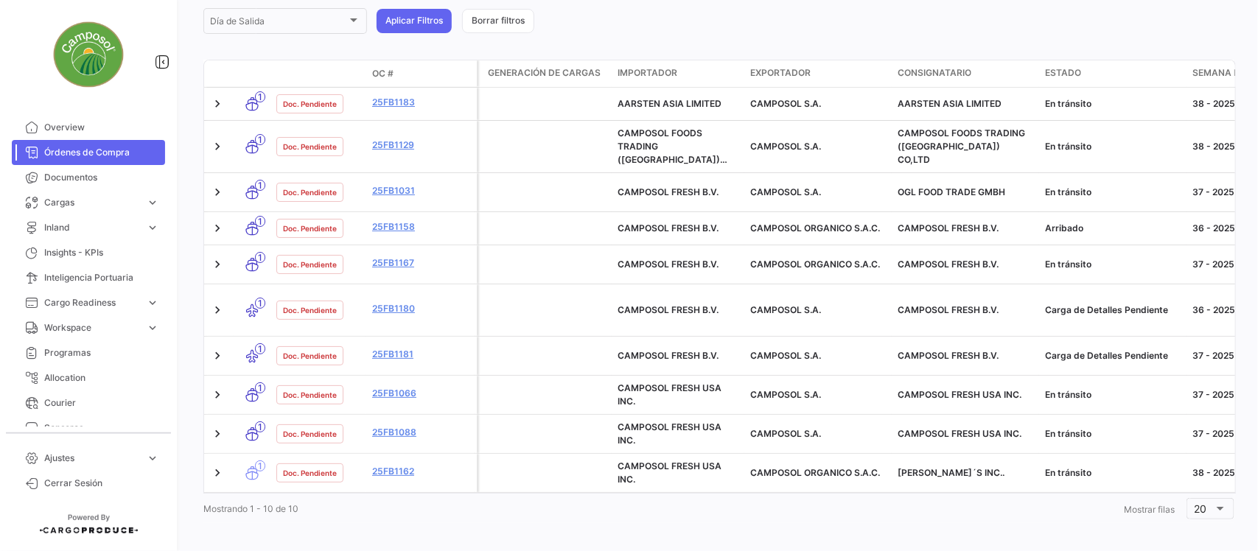
scroll to position [352, 0]
click at [91, 190] on link "Cargas expand_more" at bounding box center [88, 202] width 153 height 25
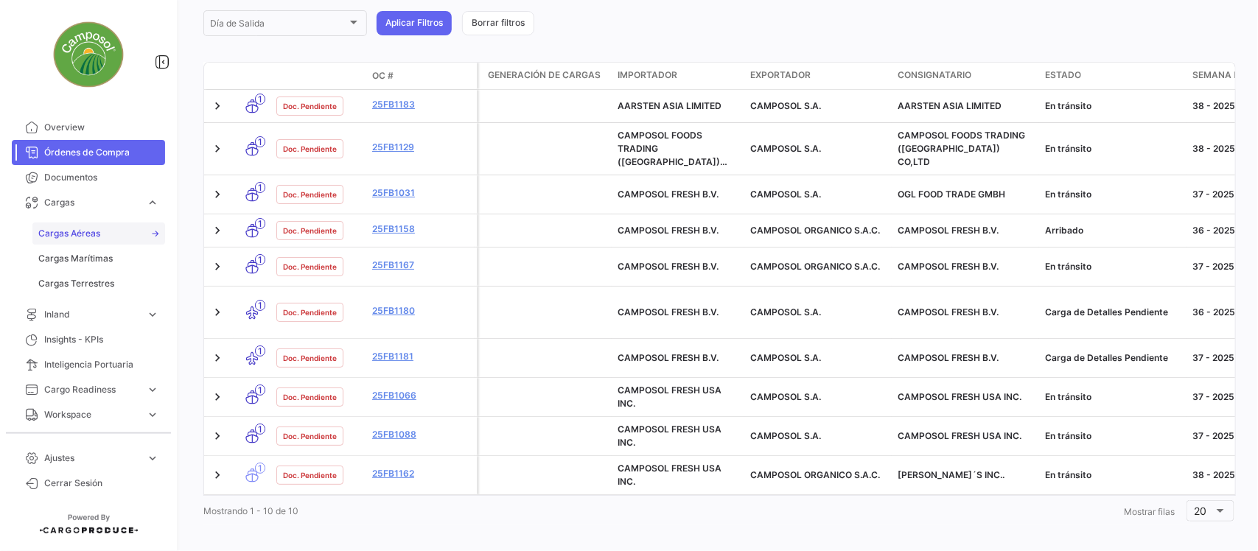
click at [114, 234] on link "Cargas Aéreas" at bounding box center [98, 234] width 133 height 22
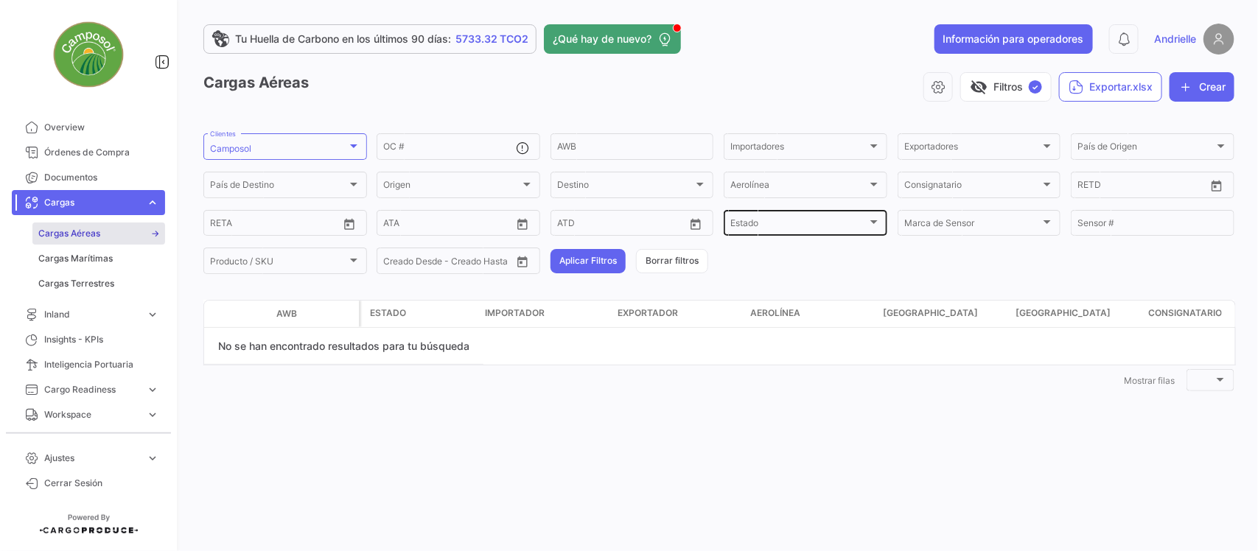
click at [859, 221] on div "Estado" at bounding box center [798, 225] width 137 height 10
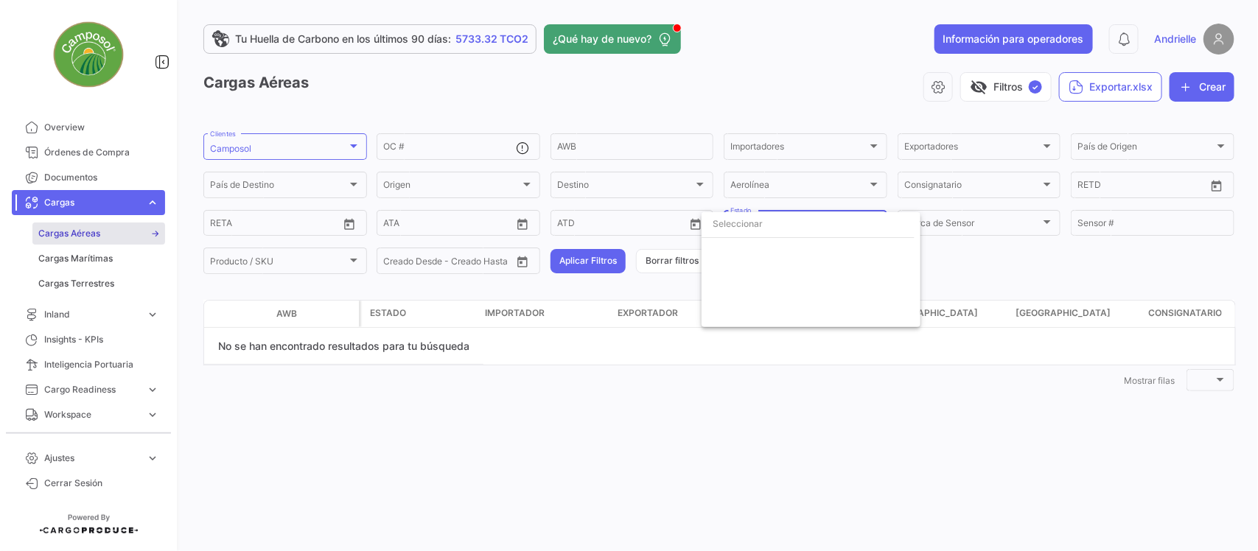
click at [336, 382] on div at bounding box center [629, 275] width 1258 height 551
click at [351, 148] on div at bounding box center [353, 146] width 13 height 12
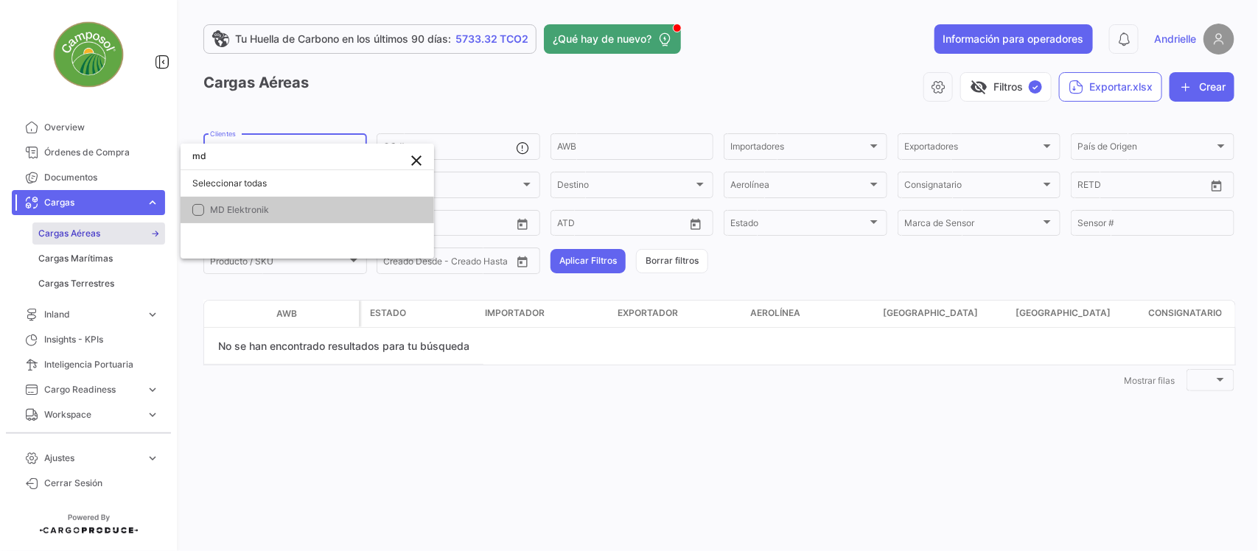
type input "md"
drag, startPoint x: 249, startPoint y: 214, endPoint x: 275, endPoint y: 183, distance: 40.3
click at [249, 212] on span "MD Elektronik" at bounding box center [239, 209] width 59 height 11
click at [415, 91] on div at bounding box center [629, 275] width 1258 height 551
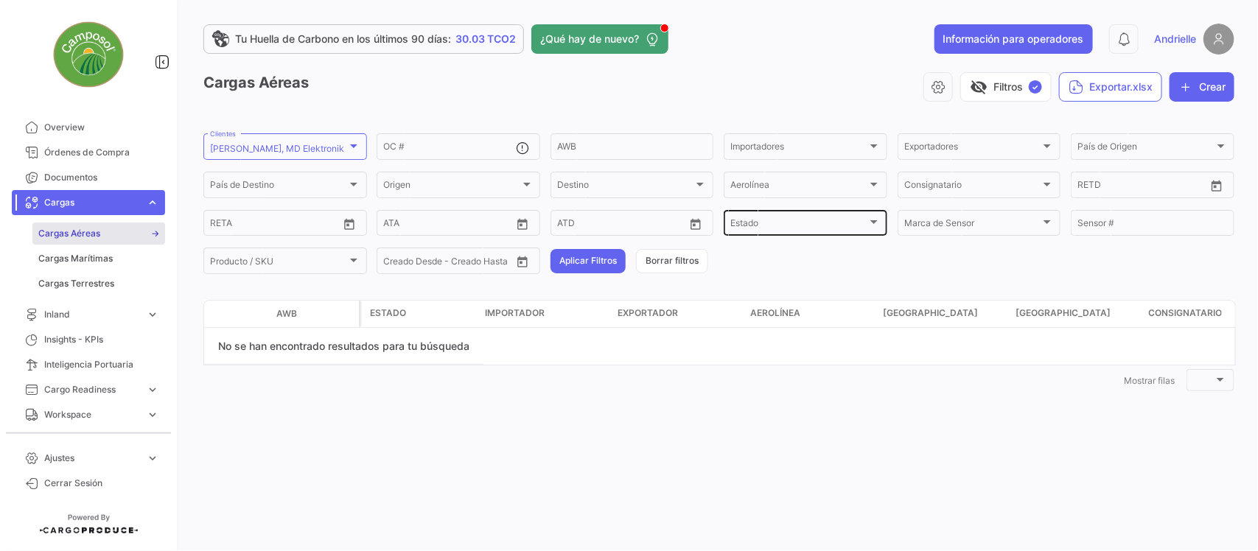
click at [846, 218] on div "Estado Estado" at bounding box center [805, 222] width 150 height 29
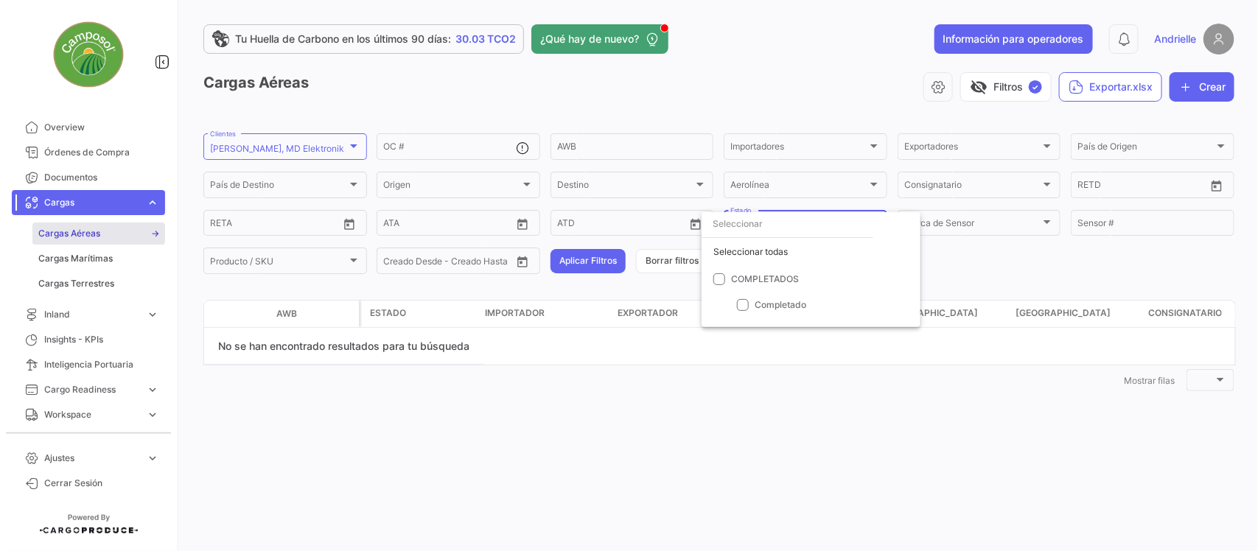
click at [669, 265] on div at bounding box center [629, 275] width 1258 height 551
click at [676, 259] on button "Borrar filtros" at bounding box center [672, 261] width 72 height 24
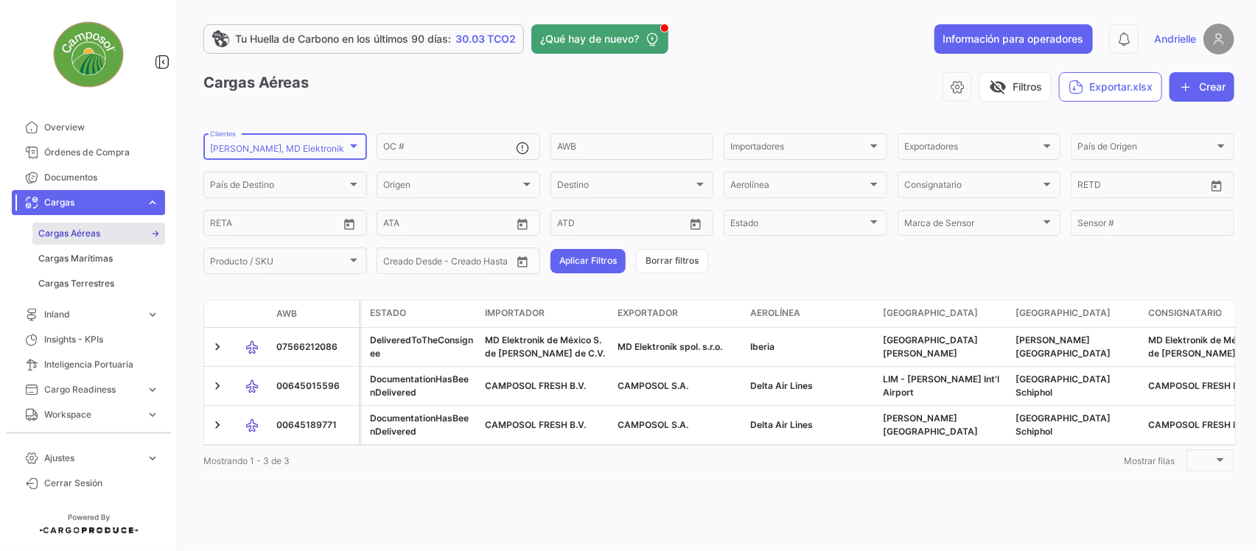
click at [352, 145] on div at bounding box center [353, 146] width 7 height 4
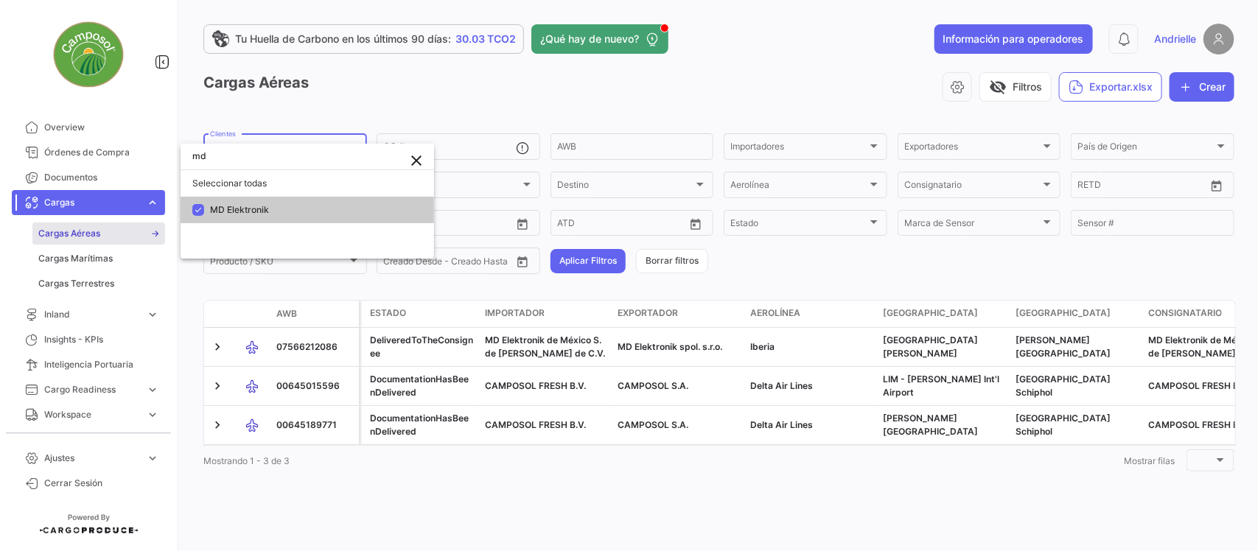
type input "md"
click at [251, 204] on span "MD Elektronik" at bounding box center [239, 209] width 59 height 11
click at [326, 108] on div at bounding box center [629, 275] width 1258 height 551
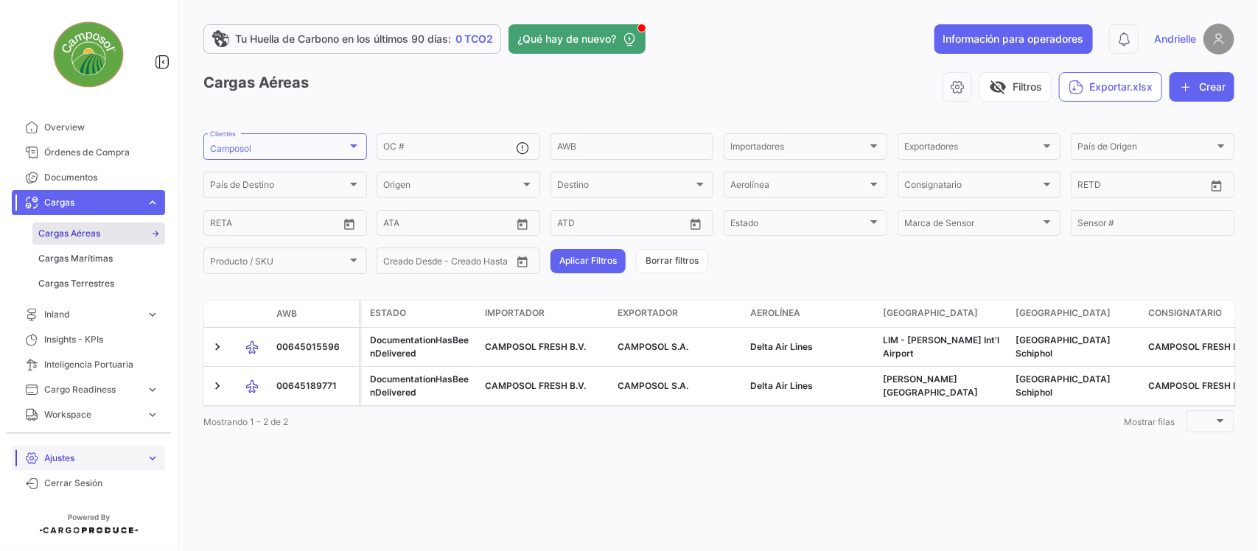
click at [52, 458] on span "Ajustes" at bounding box center [92, 458] width 96 height 13
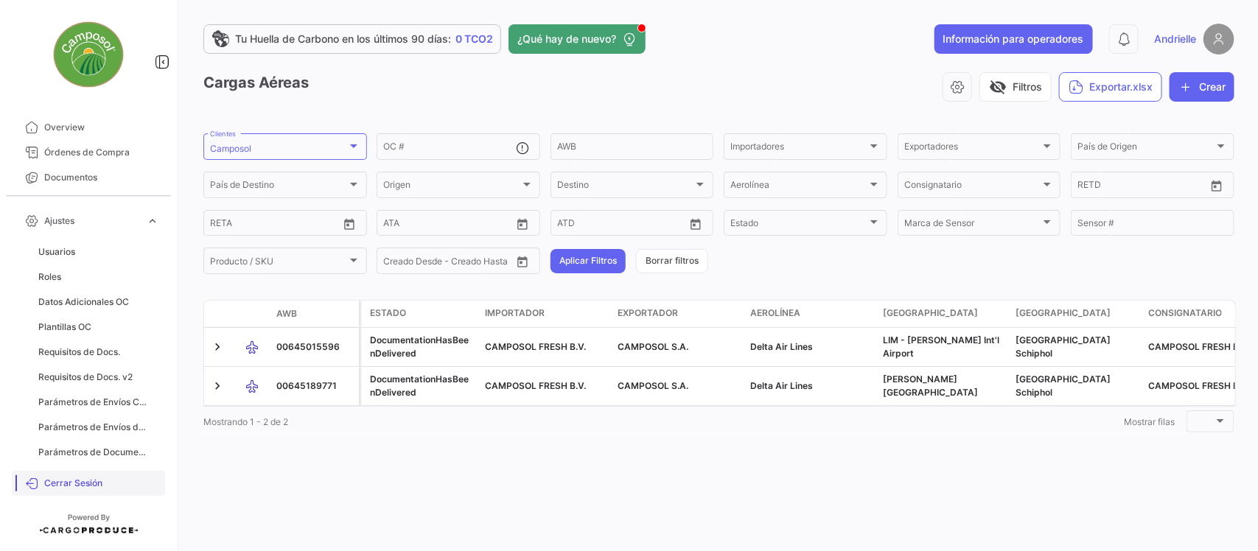
click at [85, 487] on span "Cerrar Sesión" at bounding box center [101, 483] width 115 height 13
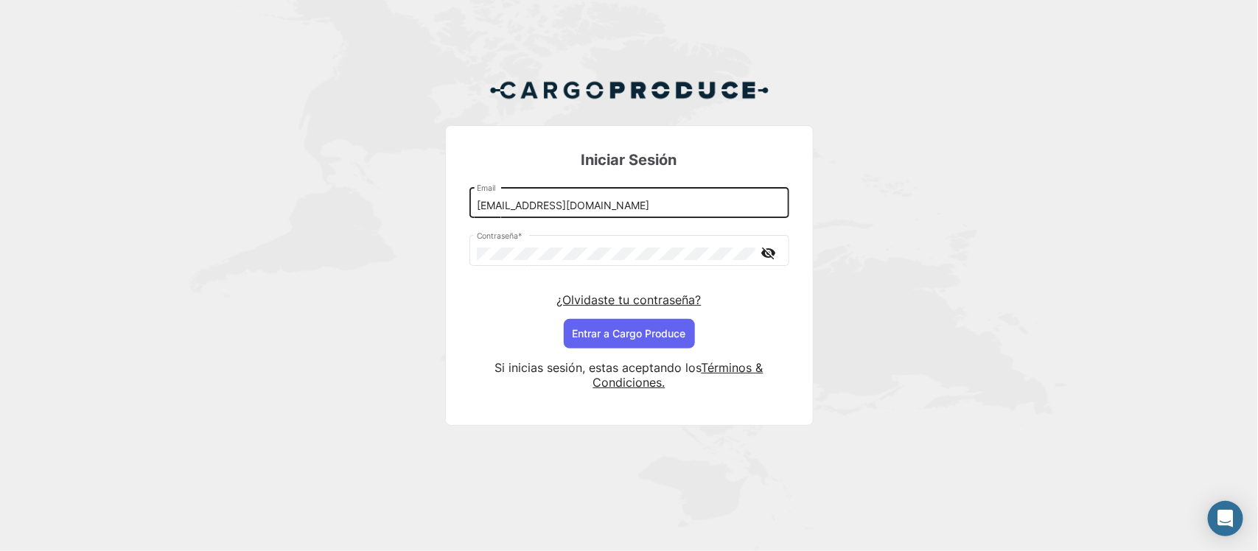
click at [505, 203] on input "[PERSON_NAME][EMAIL_ADDRESS][DOMAIN_NAME]" at bounding box center [629, 206] width 304 height 13
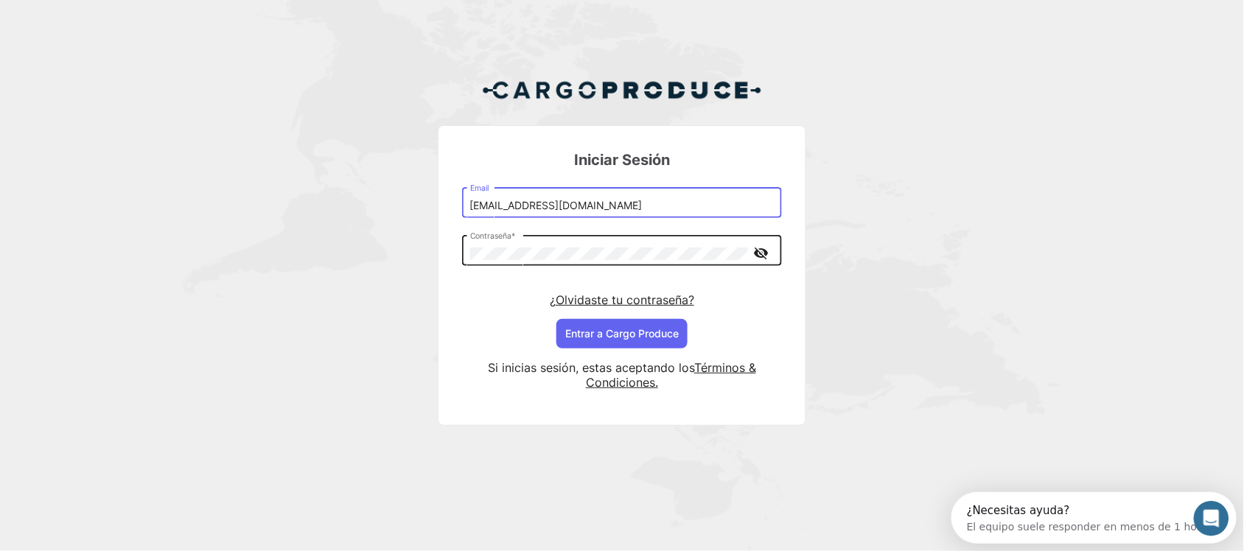
type input "andri+agentecsol@cargoproduce.com"
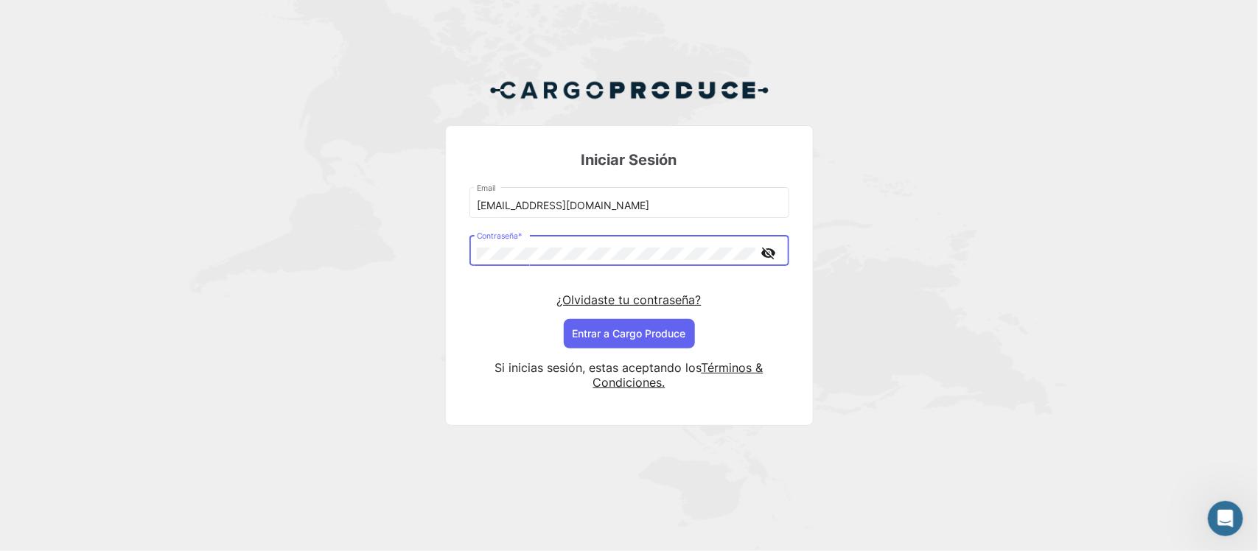
click at [769, 251] on mat-icon "visibility_off" at bounding box center [769, 253] width 18 height 18
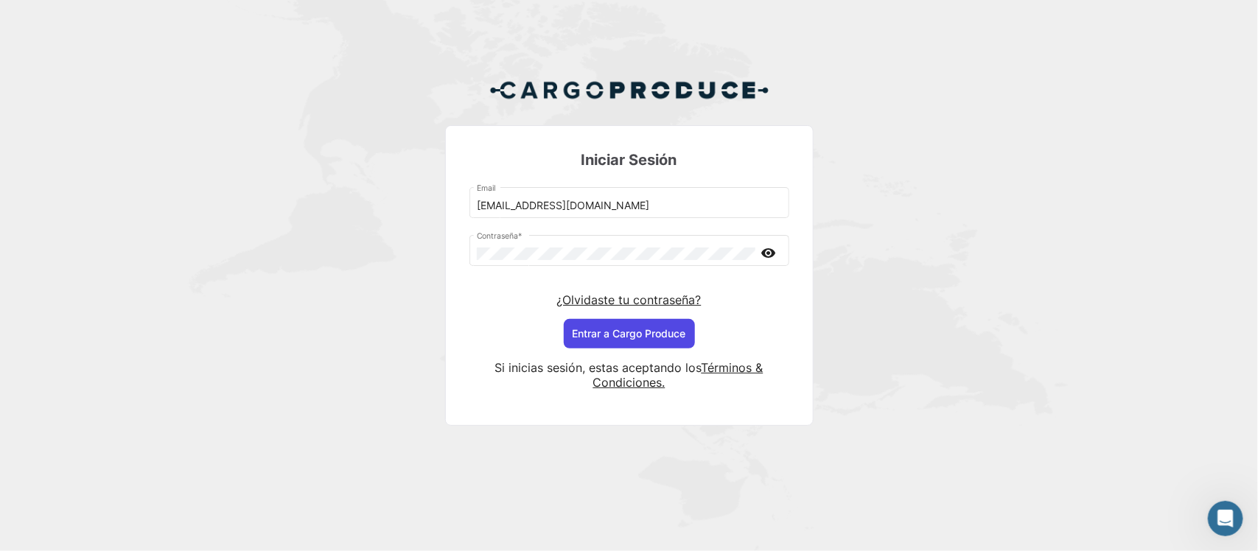
click at [605, 329] on button "Entrar a Cargo Produce" at bounding box center [629, 333] width 131 height 29
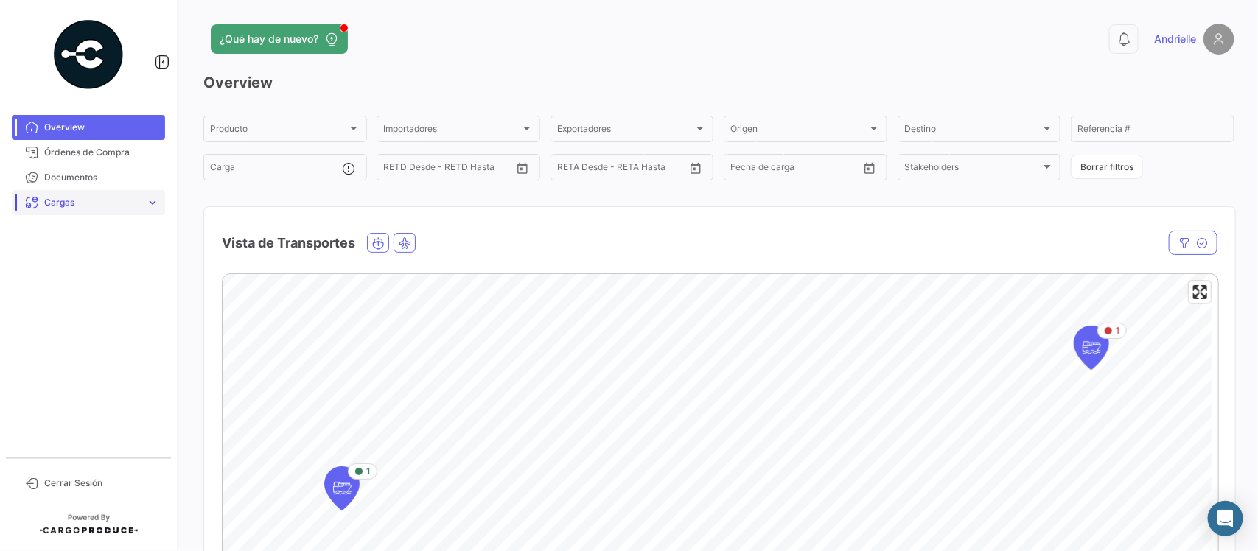
click at [87, 204] on span "Cargas" at bounding box center [92, 202] width 96 height 13
click at [87, 237] on span "Cargas Aéreas" at bounding box center [69, 233] width 62 height 13
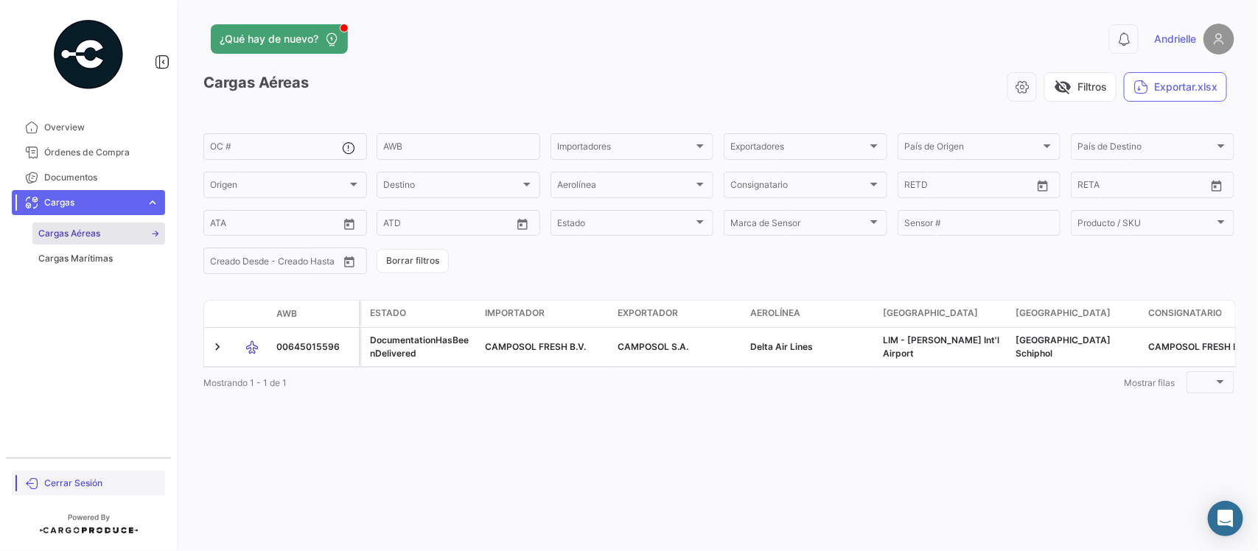
click at [86, 477] on span "Cerrar Sesión" at bounding box center [101, 483] width 115 height 13
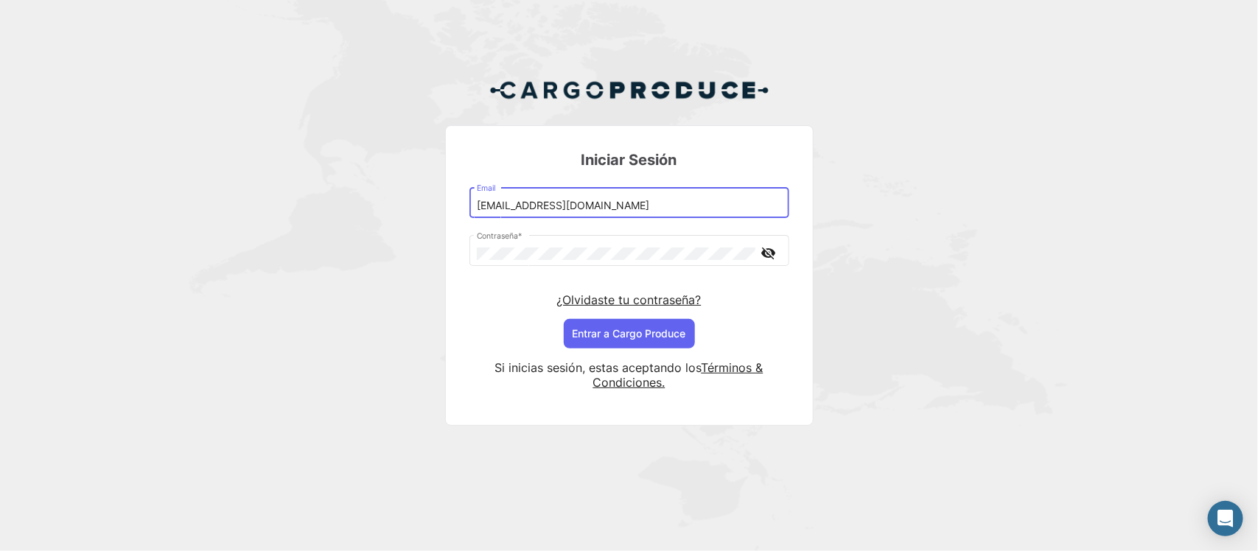
click at [505, 205] on input "[PERSON_NAME][EMAIL_ADDRESS][DOMAIN_NAME]" at bounding box center [629, 206] width 304 height 13
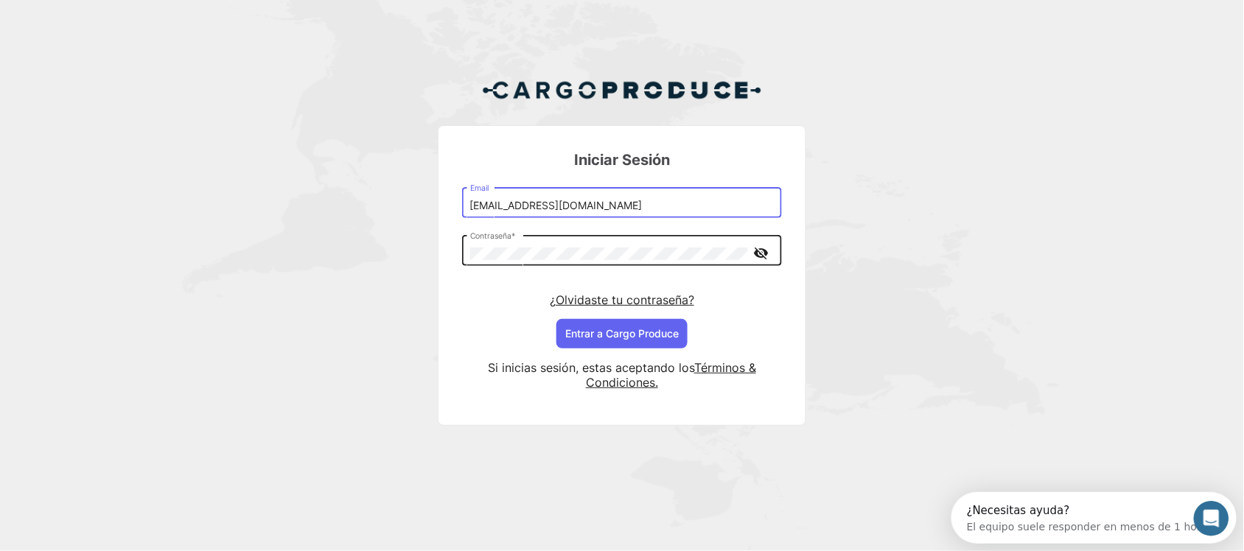
type input "andri+csol@cargoproduce.com"
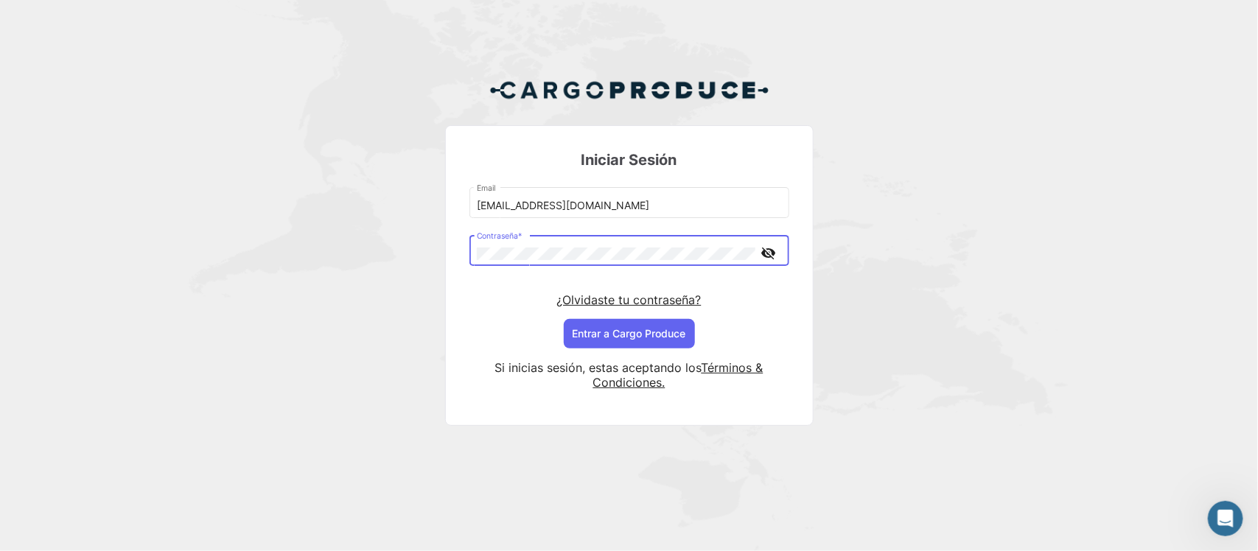
click at [765, 259] on mat-icon "visibility_off" at bounding box center [769, 253] width 18 height 18
click at [584, 330] on button "Entrar a Cargo Produce" at bounding box center [629, 333] width 131 height 29
